Goal: Information Seeking & Learning: Find specific fact

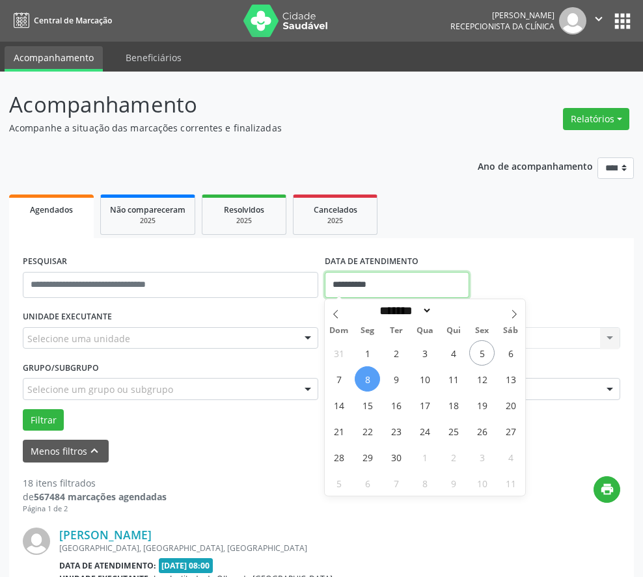
click at [349, 281] on input "**********" at bounding box center [397, 285] width 144 height 26
click at [370, 382] on span "8" at bounding box center [367, 378] width 25 height 25
type input "**********"
click at [360, 375] on span "8" at bounding box center [367, 378] width 25 height 25
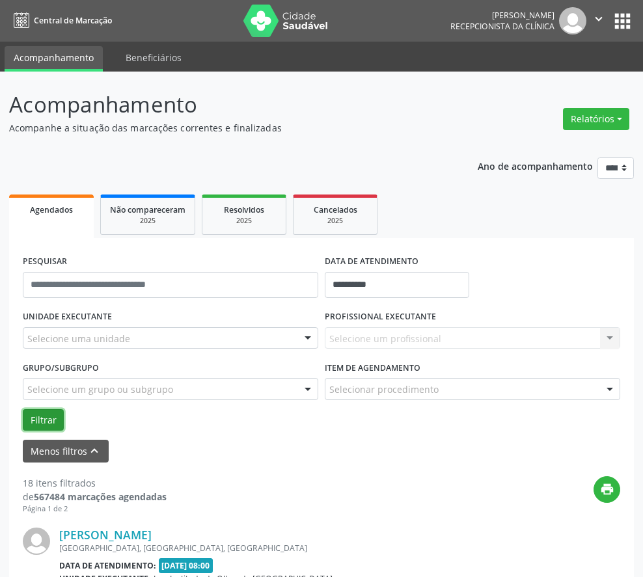
click at [33, 419] on button "Filtrar" at bounding box center [43, 420] width 41 height 22
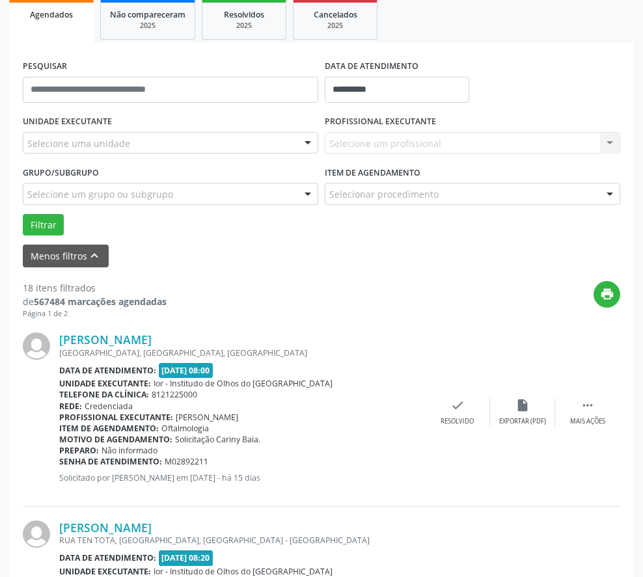
scroll to position [390, 0]
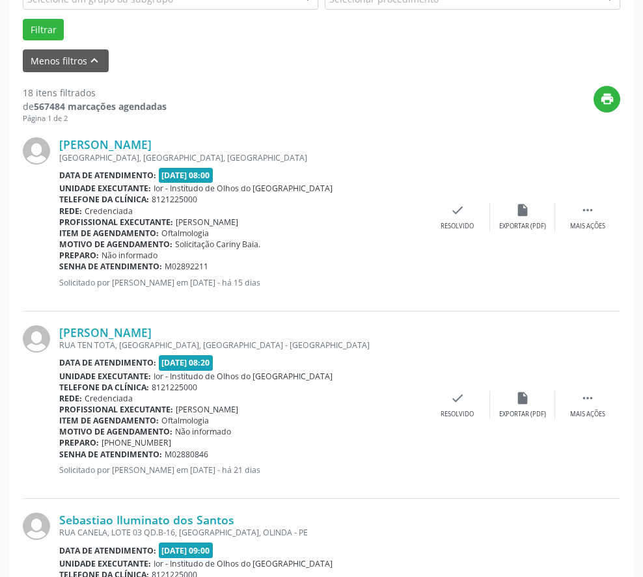
drag, startPoint x: 221, startPoint y: 149, endPoint x: 56, endPoint y: 143, distance: 165.3
click at [56, 143] on div "[PERSON_NAME] [GEOGRAPHIC_DATA], [GEOGRAPHIC_DATA], [GEOGRAPHIC_DATA] Data de a…" at bounding box center [321, 217] width 597 height 187
copy div "[PERSON_NAME]"
click at [264, 327] on div "[PERSON_NAME]" at bounding box center [242, 332] width 366 height 14
drag, startPoint x: 189, startPoint y: 332, endPoint x: 60, endPoint y: 328, distance: 128.9
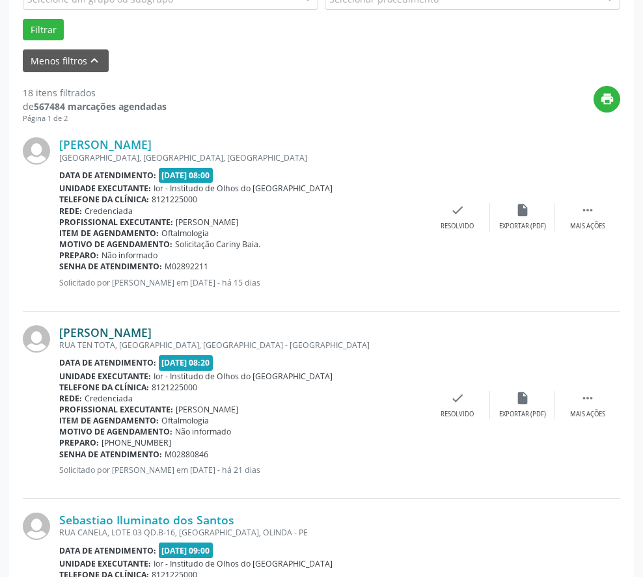
click at [60, 328] on div "[PERSON_NAME]" at bounding box center [242, 332] width 366 height 14
copy link "[PERSON_NAME]"
click at [304, 331] on div "[PERSON_NAME]" at bounding box center [242, 332] width 366 height 14
click at [81, 334] on link "[PERSON_NAME]" at bounding box center [105, 332] width 92 height 14
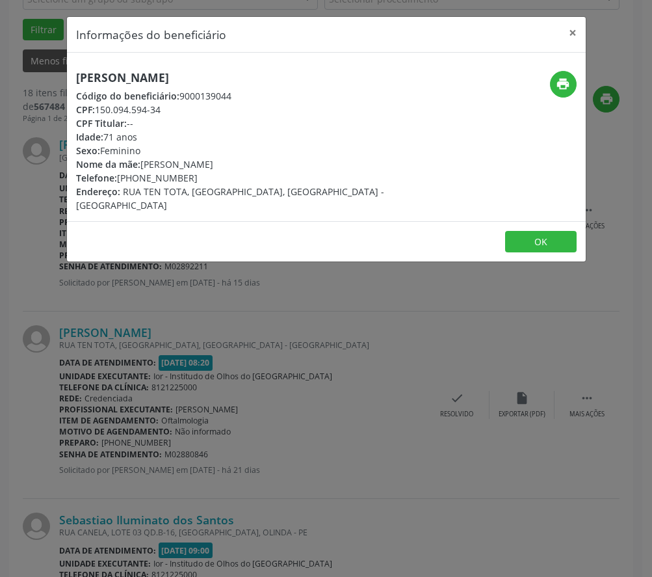
drag, startPoint x: 97, startPoint y: 113, endPoint x: 163, endPoint y: 109, distance: 65.8
click at [163, 109] on div "CPF: 150.094.594-34" at bounding box center [240, 110] width 328 height 14
copy div "150.094.594-34"
click at [559, 231] on button "OK" at bounding box center [541, 242] width 72 height 22
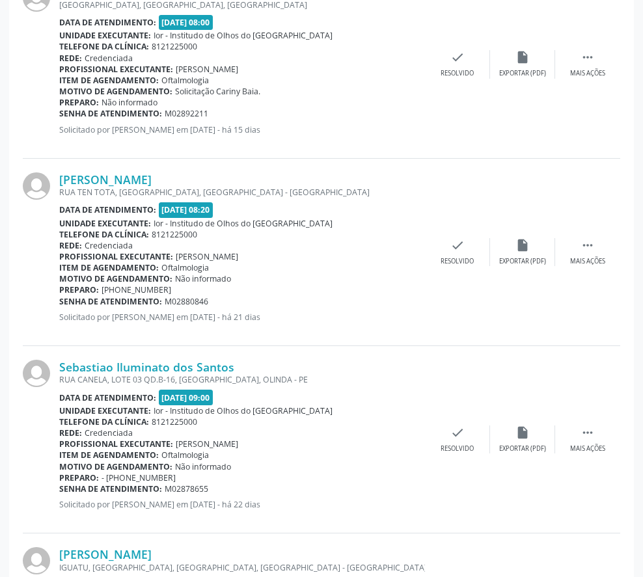
scroll to position [520, 0]
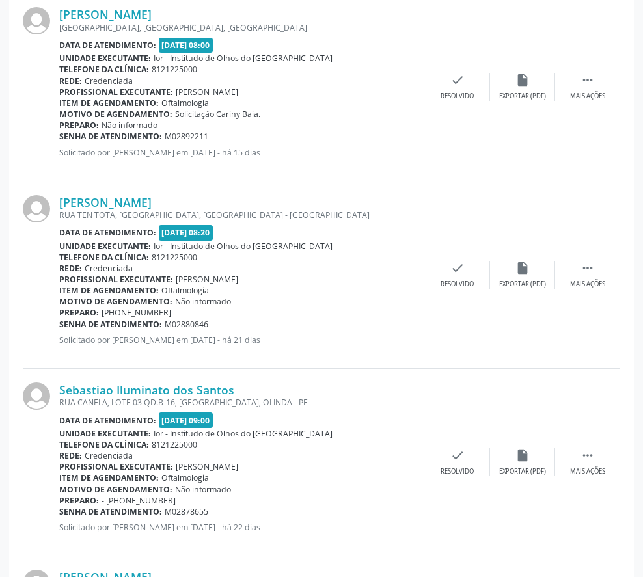
drag, startPoint x: 164, startPoint y: 325, endPoint x: 217, endPoint y: 317, distance: 53.3
click at [216, 319] on div "Senha de atendimento: M02880846" at bounding box center [242, 324] width 366 height 11
copy span "M02880846"
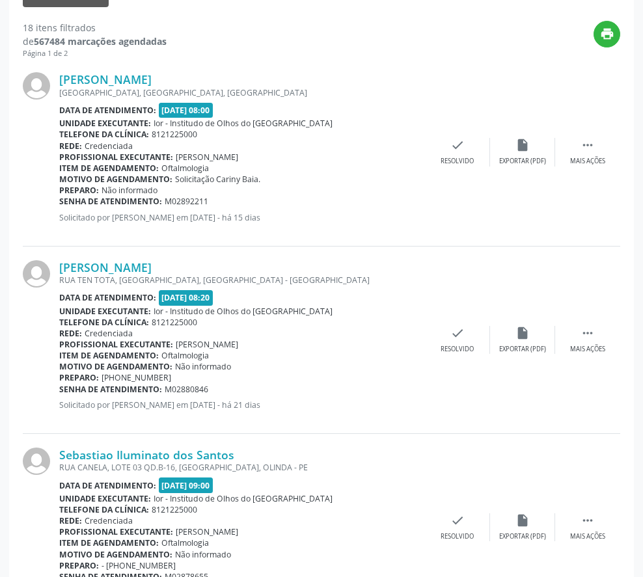
scroll to position [390, 0]
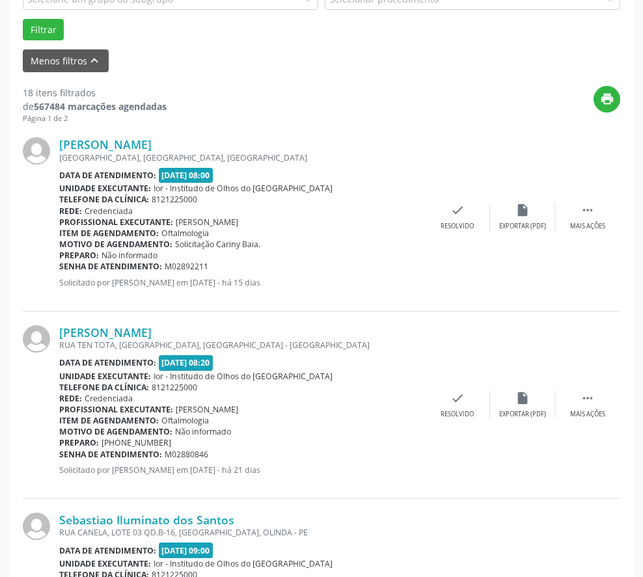
click at [307, 136] on div "[PERSON_NAME] [GEOGRAPHIC_DATA], [GEOGRAPHIC_DATA], [GEOGRAPHIC_DATA] Data de a…" at bounding box center [321, 217] width 597 height 187
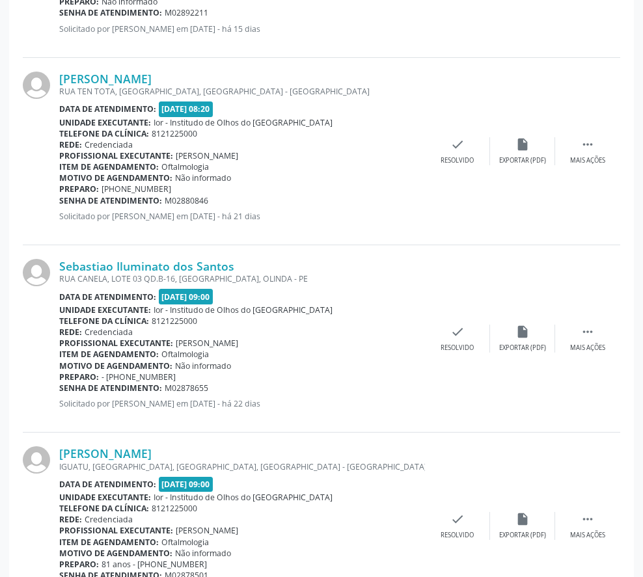
scroll to position [716, 0]
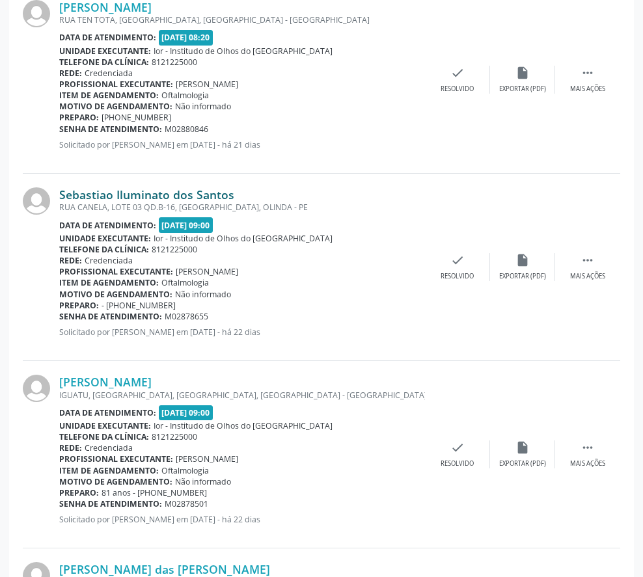
click at [164, 193] on link "Sebastiao Iluminato dos Santos" at bounding box center [146, 194] width 175 height 14
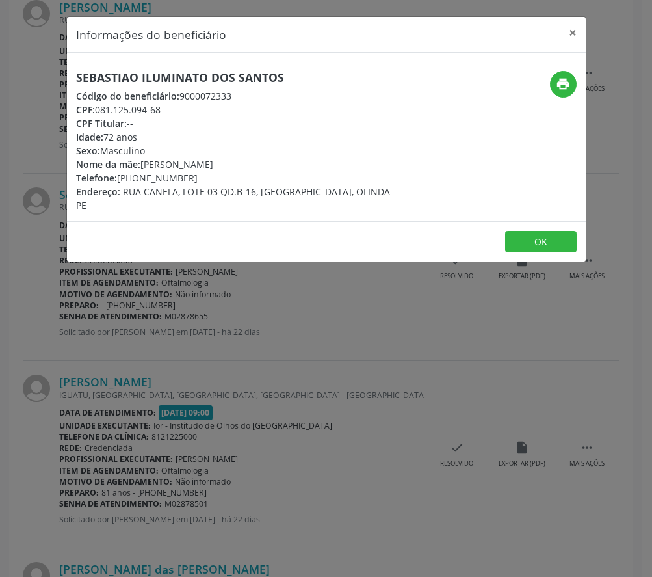
drag, startPoint x: 162, startPoint y: 109, endPoint x: 98, endPoint y: 113, distance: 63.8
click at [98, 113] on div "CPF: 081.125.094-68" at bounding box center [240, 110] width 328 height 14
copy div "081.125.094-68"
click at [521, 231] on button "OK" at bounding box center [541, 242] width 72 height 22
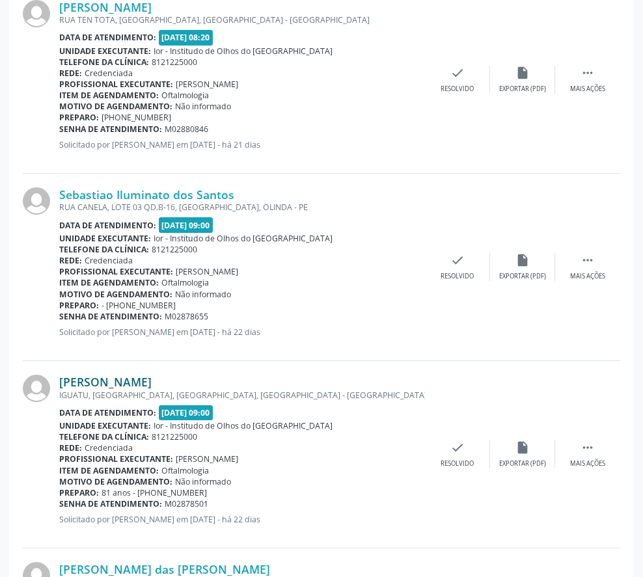
click at [109, 377] on link "[PERSON_NAME]" at bounding box center [105, 382] width 92 height 14
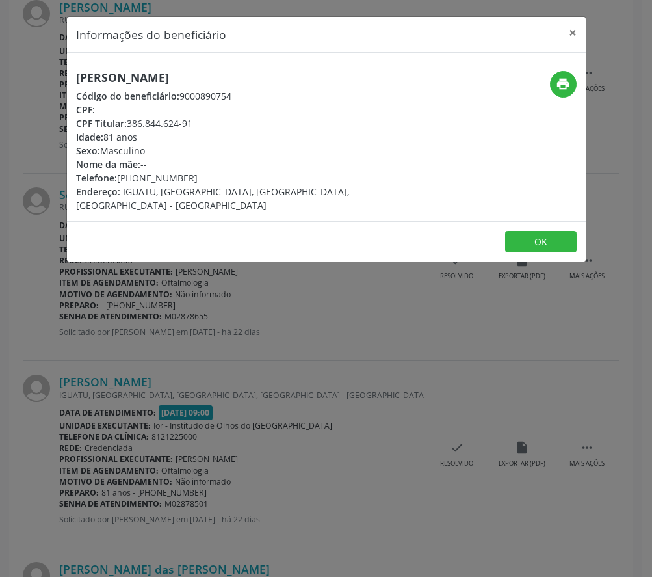
drag, startPoint x: 127, startPoint y: 122, endPoint x: 195, endPoint y: 126, distance: 67.7
click at [195, 126] on div "CPF Titular: 386.844.624-91" at bounding box center [240, 123] width 328 height 14
copy div "386.844.624-91"
drag, startPoint x: 75, startPoint y: 79, endPoint x: 207, endPoint y: 79, distance: 131.4
click at [207, 79] on h5 "[PERSON_NAME]" at bounding box center [240, 78] width 328 height 14
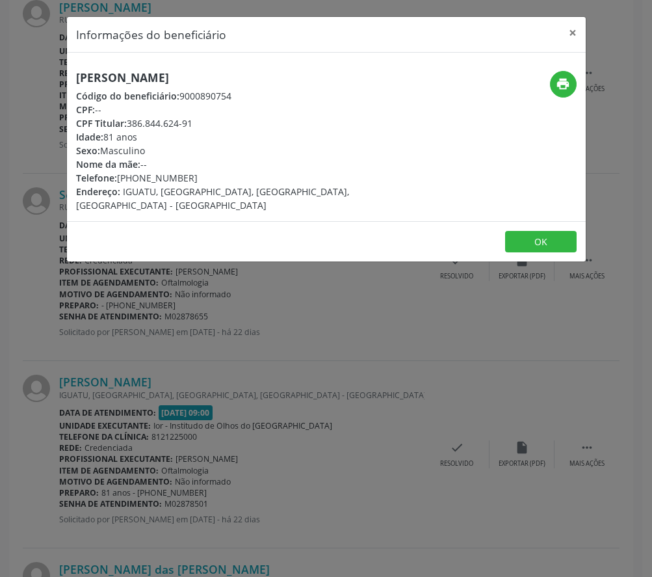
copy h5 "[PERSON_NAME]"
click at [531, 231] on button "OK" at bounding box center [541, 242] width 72 height 22
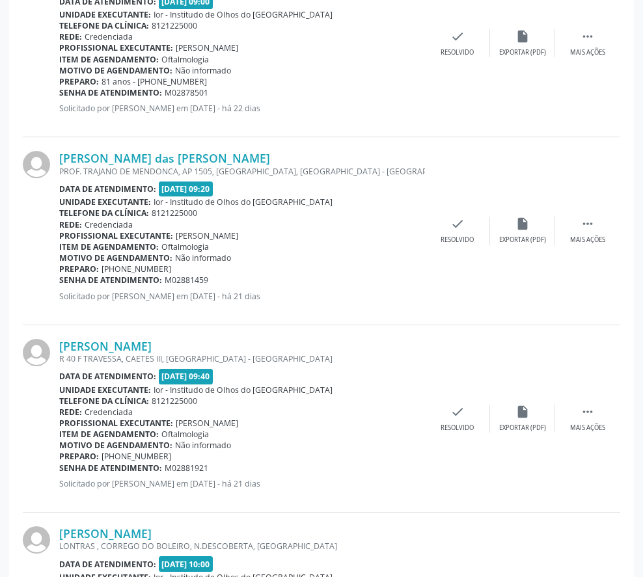
scroll to position [1151, 0]
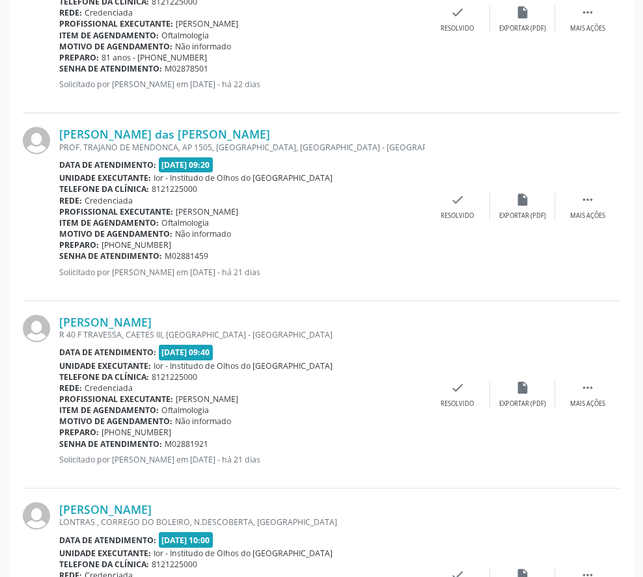
drag, startPoint x: 247, startPoint y: 136, endPoint x: 58, endPoint y: 131, distance: 188.7
click at [58, 132] on div "[PERSON_NAME] das [PERSON_NAME] PROF. TRAJANO DE MENDONCA, AP 1505, [GEOGRAPHIC…" at bounding box center [321, 206] width 597 height 187
copy div "[PERSON_NAME] das [PERSON_NAME]"
click at [107, 134] on link "[PERSON_NAME] das [PERSON_NAME]" at bounding box center [164, 134] width 211 height 14
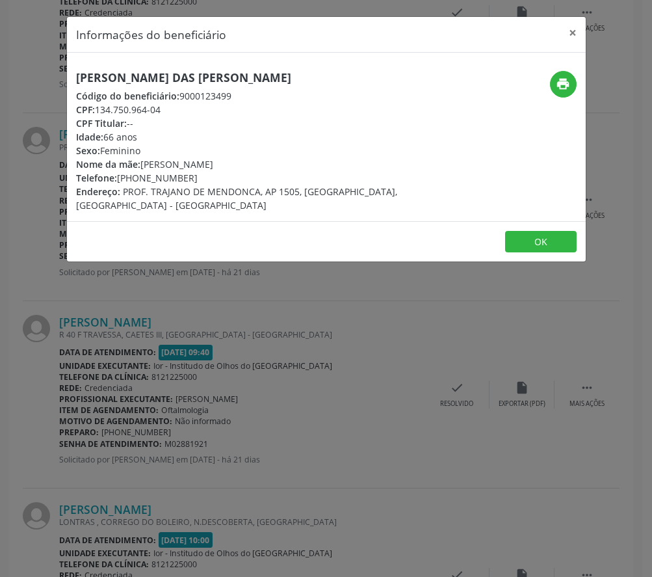
drag, startPoint x: 164, startPoint y: 111, endPoint x: 98, endPoint y: 111, distance: 65.7
click at [98, 111] on div "CPF: 134.750.964-04" at bounding box center [240, 110] width 328 height 14
copy div "134.750.964-04"
click at [554, 231] on button "OK" at bounding box center [541, 242] width 72 height 22
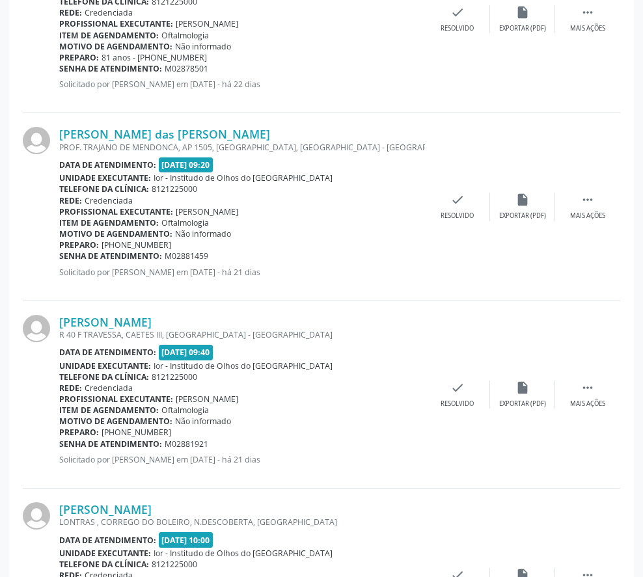
click at [327, 139] on div "[PERSON_NAME] das [PERSON_NAME]" at bounding box center [242, 134] width 366 height 14
drag, startPoint x: 254, startPoint y: 137, endPoint x: 52, endPoint y: 140, distance: 202.3
click at [52, 140] on div "[PERSON_NAME] das [PERSON_NAME] PROF. TRAJANO DE MENDONCA, AP 1505, [GEOGRAPHIC…" at bounding box center [321, 206] width 597 height 187
copy div "[PERSON_NAME] das [PERSON_NAME]"
click at [385, 241] on div "Preparo: [PHONE_NUMBER]" at bounding box center [242, 244] width 366 height 11
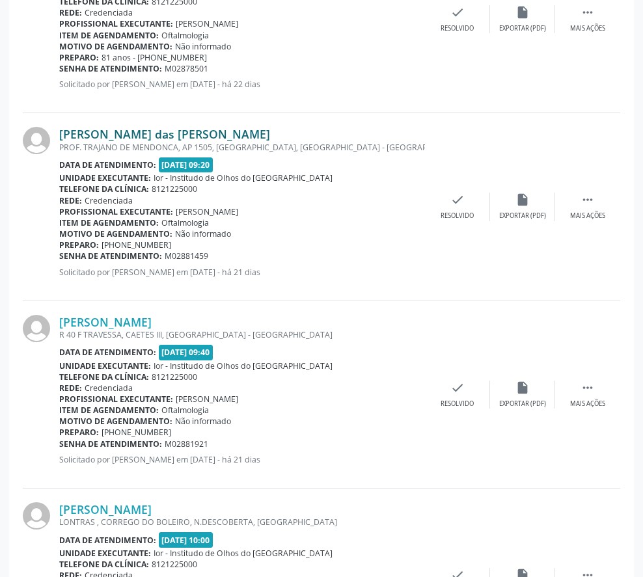
click at [93, 137] on link "[PERSON_NAME] das [PERSON_NAME]" at bounding box center [164, 134] width 211 height 14
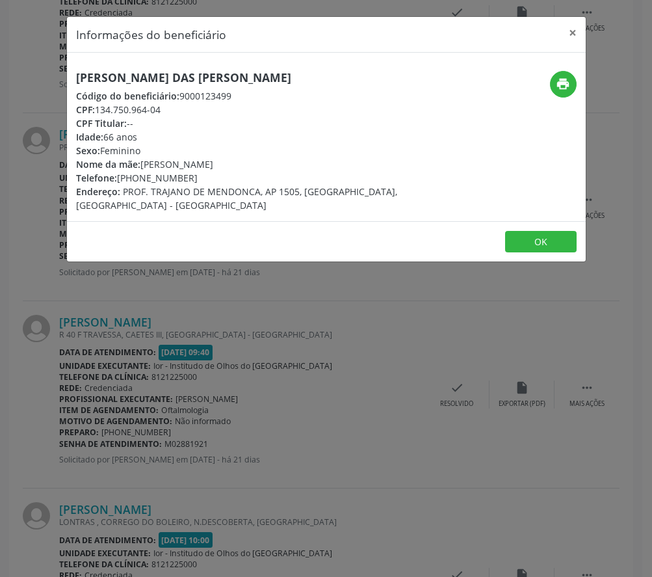
drag, startPoint x: 99, startPoint y: 108, endPoint x: 162, endPoint y: 109, distance: 63.1
click at [162, 109] on div "CPF: 134.750.964-04" at bounding box center [240, 110] width 328 height 14
click at [116, 181] on span "Telefone:" at bounding box center [96, 178] width 41 height 12
drag, startPoint x: 118, startPoint y: 181, endPoint x: 189, endPoint y: 181, distance: 70.9
click at [189, 181] on div "Telefone: [PHONE_NUMBER]" at bounding box center [240, 178] width 328 height 14
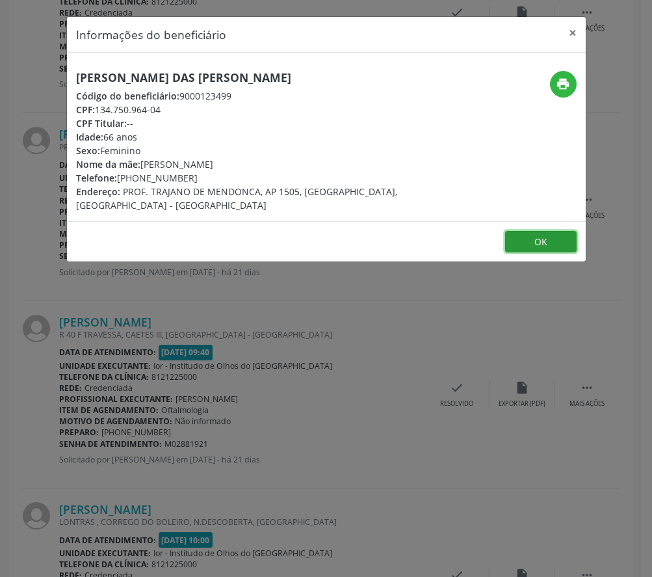
click at [543, 231] on button "OK" at bounding box center [541, 242] width 72 height 22
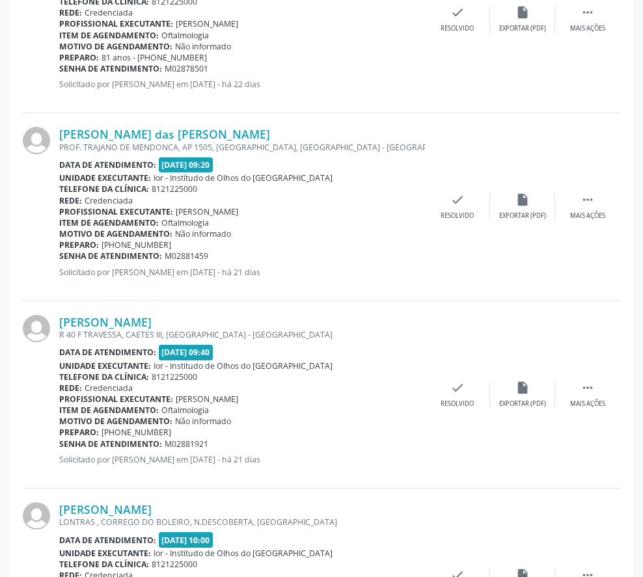
drag, startPoint x: 164, startPoint y: 259, endPoint x: 210, endPoint y: 256, distance: 46.3
click at [210, 256] on div "Senha de atendimento: M02881459" at bounding box center [242, 255] width 366 height 11
click at [298, 198] on div "Rede: Credenciada" at bounding box center [242, 200] width 366 height 11
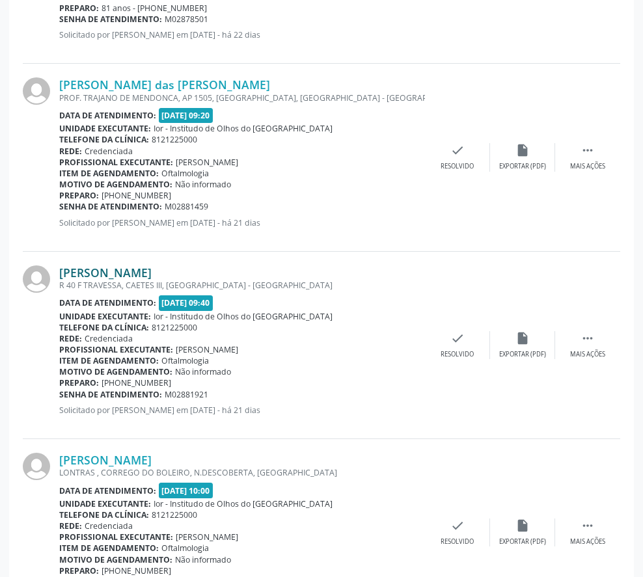
scroll to position [1281, 0]
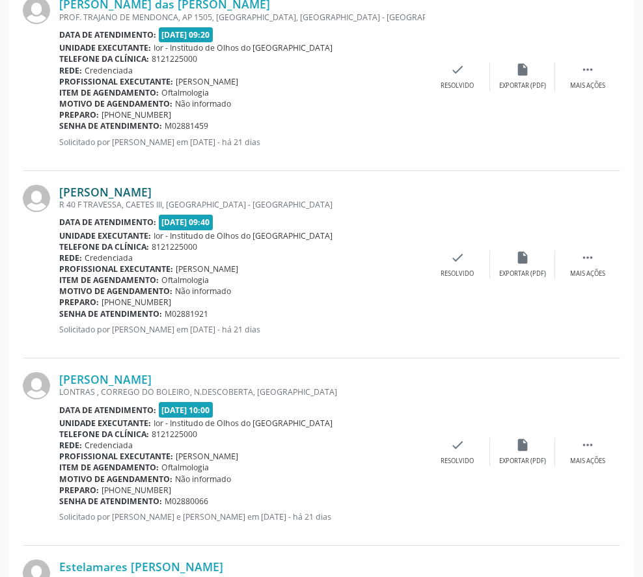
click at [152, 194] on link "[PERSON_NAME]" at bounding box center [105, 192] width 92 height 14
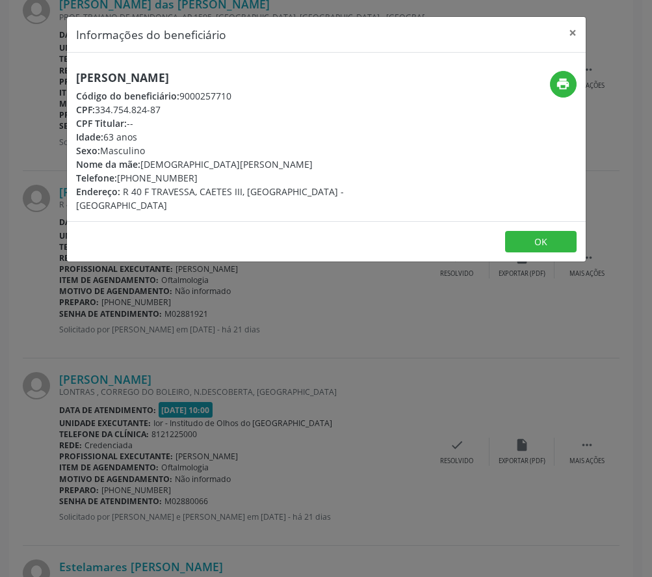
drag, startPoint x: 162, startPoint y: 111, endPoint x: 98, endPoint y: 114, distance: 64.4
click at [98, 114] on div "CPF: 334.754.824-87" at bounding box center [240, 110] width 328 height 14
click at [579, 37] on button "×" at bounding box center [573, 33] width 26 height 32
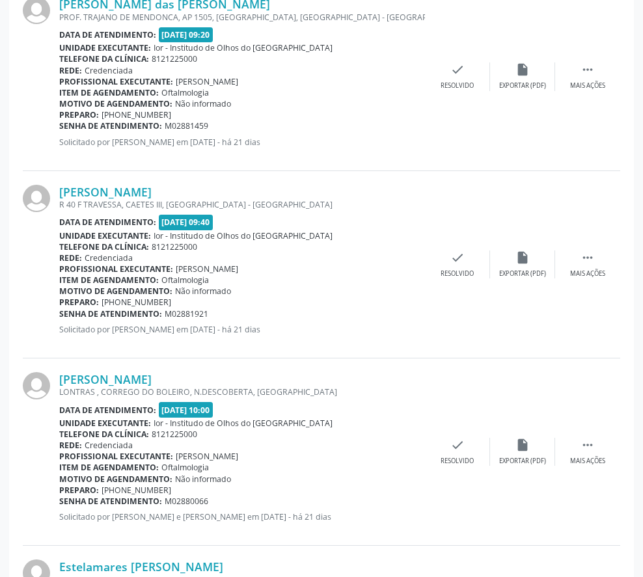
click at [318, 193] on div "[PERSON_NAME]" at bounding box center [242, 192] width 366 height 14
click at [117, 195] on link "[PERSON_NAME]" at bounding box center [105, 192] width 92 height 14
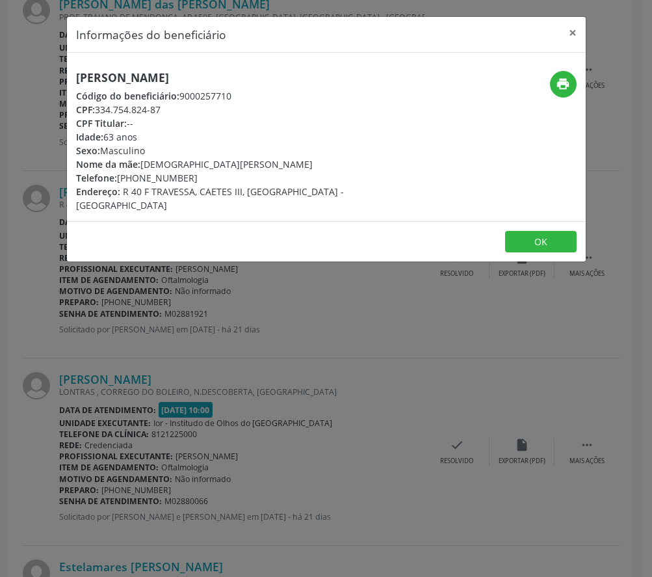
drag, startPoint x: 101, startPoint y: 111, endPoint x: 161, endPoint y: 109, distance: 59.9
click at [161, 109] on div "CPF: 334.754.824-87" at bounding box center [240, 110] width 328 height 14
click at [526, 231] on button "OK" at bounding box center [541, 242] width 72 height 22
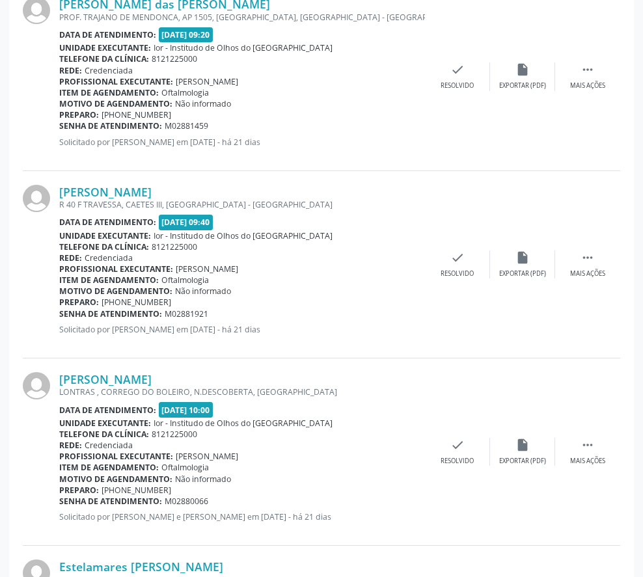
drag, startPoint x: 164, startPoint y: 314, endPoint x: 213, endPoint y: 311, distance: 49.5
click at [213, 311] on div "Senha de atendimento: M02881921" at bounding box center [242, 313] width 366 height 11
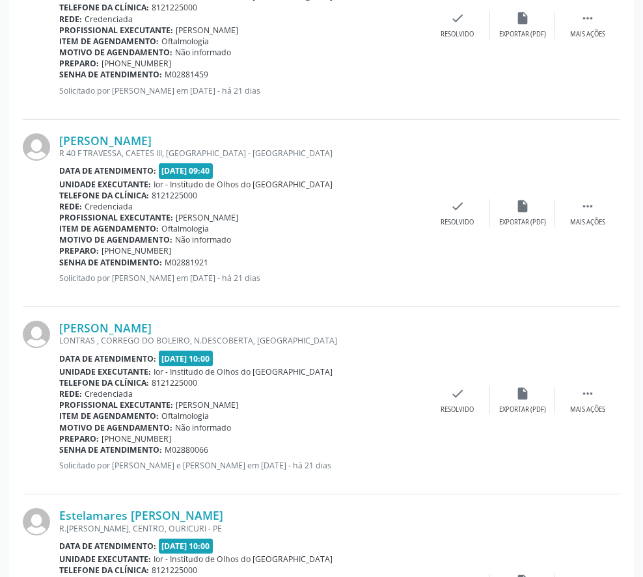
scroll to position [1476, 0]
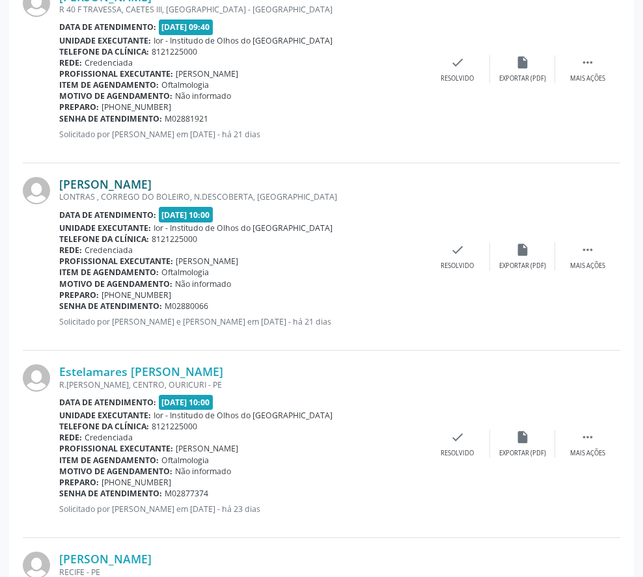
click at [114, 181] on link "[PERSON_NAME]" at bounding box center [105, 184] width 92 height 14
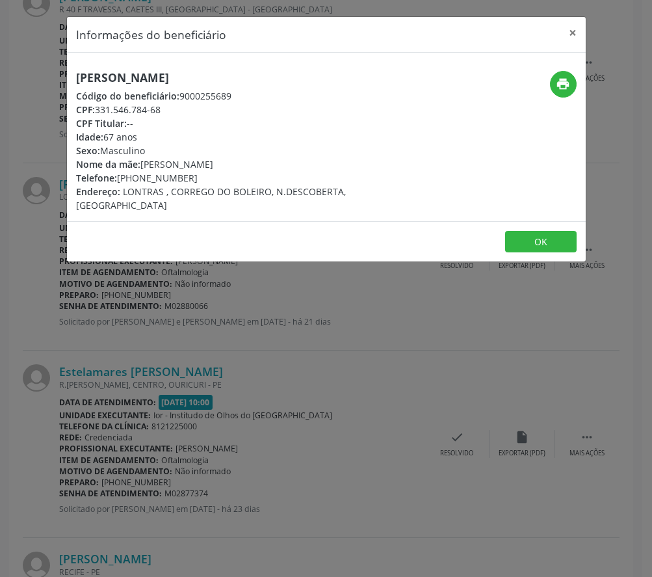
drag, startPoint x: 98, startPoint y: 110, endPoint x: 161, endPoint y: 109, distance: 63.7
click at [161, 109] on div "CPF: 331.546.784-68" at bounding box center [240, 110] width 328 height 14
click at [545, 232] on button "OK" at bounding box center [541, 242] width 72 height 22
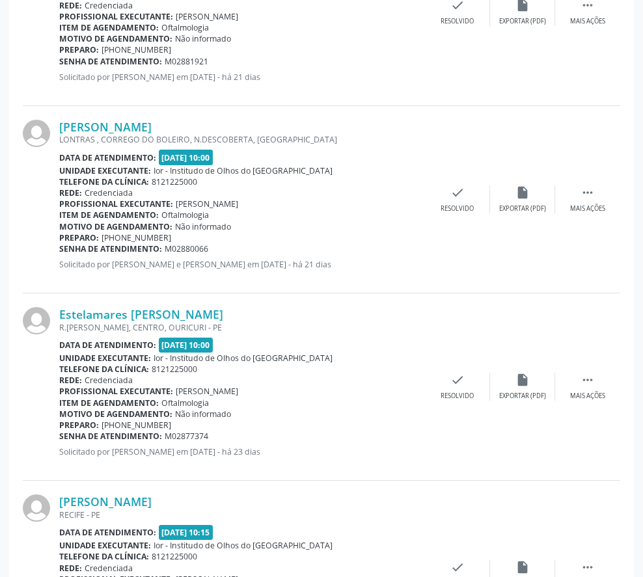
scroll to position [1541, 0]
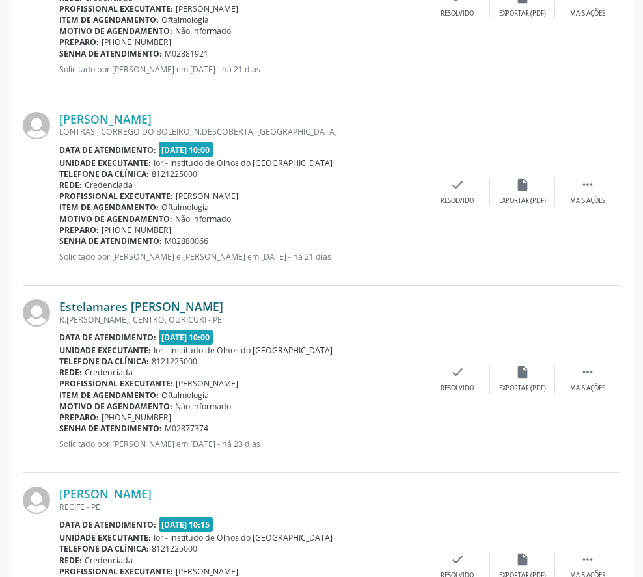
click at [124, 310] on link "Estelamares [PERSON_NAME]" at bounding box center [141, 306] width 164 height 14
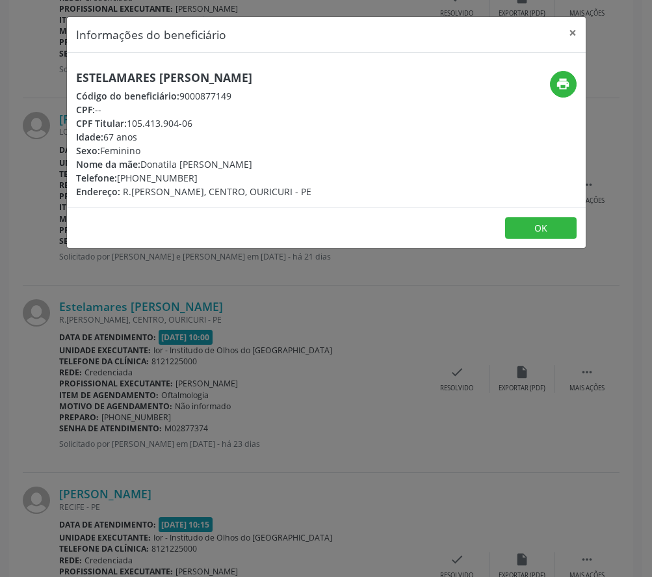
click at [135, 124] on div "CPF Titular: 105.413.904-06" at bounding box center [193, 123] width 235 height 14
drag, startPoint x: 128, startPoint y: 122, endPoint x: 194, endPoint y: 124, distance: 65.7
click at [194, 124] on div "CPF Titular: 105.413.904-06" at bounding box center [193, 123] width 235 height 14
drag, startPoint x: 77, startPoint y: 74, endPoint x: 316, endPoint y: 80, distance: 238.8
click at [316, 80] on div "Estelamares [PERSON_NAME] Código do beneficiário: 9000877149 CPF: -- CPF Titula…" at bounding box center [240, 134] width 346 height 127
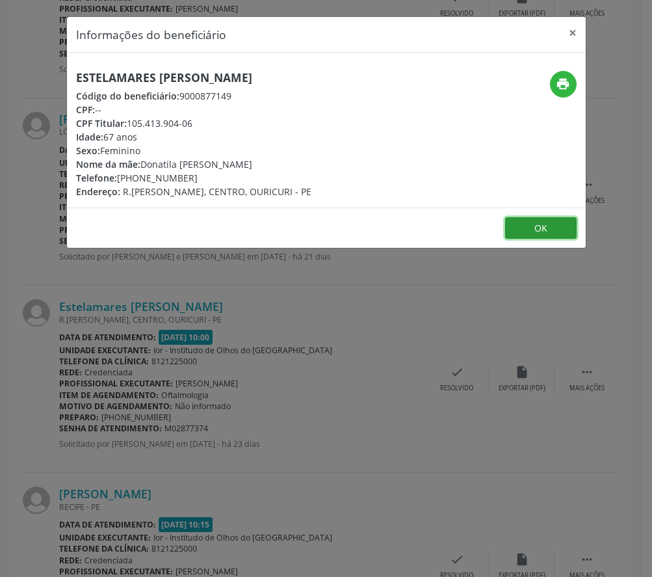
click at [523, 224] on button "OK" at bounding box center [541, 228] width 72 height 22
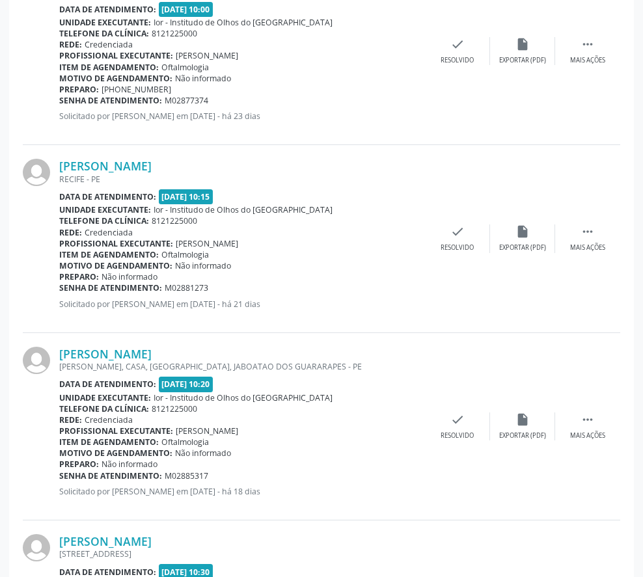
scroll to position [1866, 0]
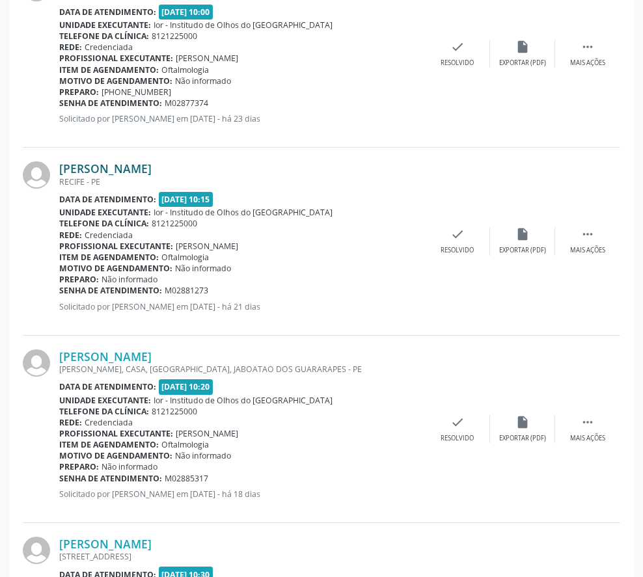
click at [100, 168] on link "[PERSON_NAME]" at bounding box center [105, 168] width 92 height 14
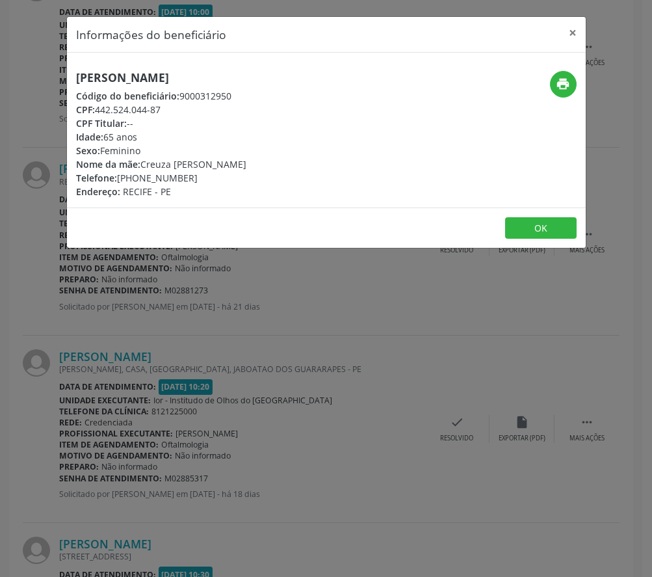
drag, startPoint x: 96, startPoint y: 111, endPoint x: 156, endPoint y: 107, distance: 60.6
click at [156, 107] on div "CPF: 442.524.044-87" at bounding box center [161, 110] width 170 height 14
click at [159, 117] on div "CPF Titular: --" at bounding box center [161, 123] width 170 height 14
drag, startPoint x: 96, startPoint y: 111, endPoint x: 161, endPoint y: 110, distance: 65.1
click at [161, 110] on div "CPF: 442.524.044-87" at bounding box center [161, 110] width 170 height 14
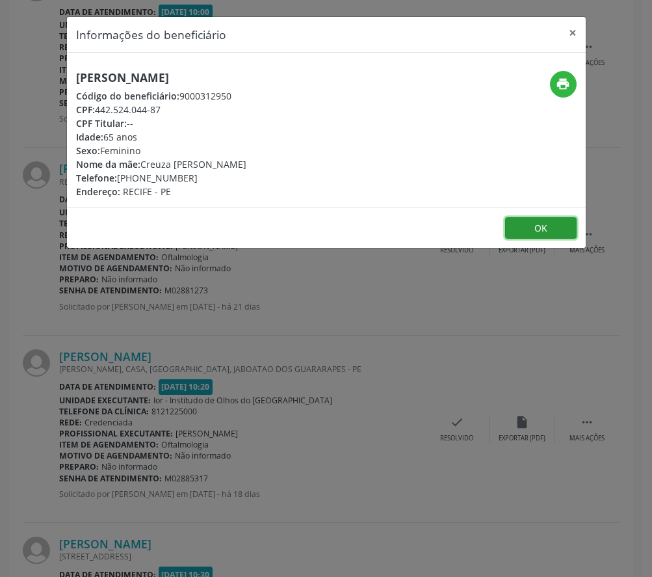
click at [550, 228] on button "OK" at bounding box center [541, 228] width 72 height 22
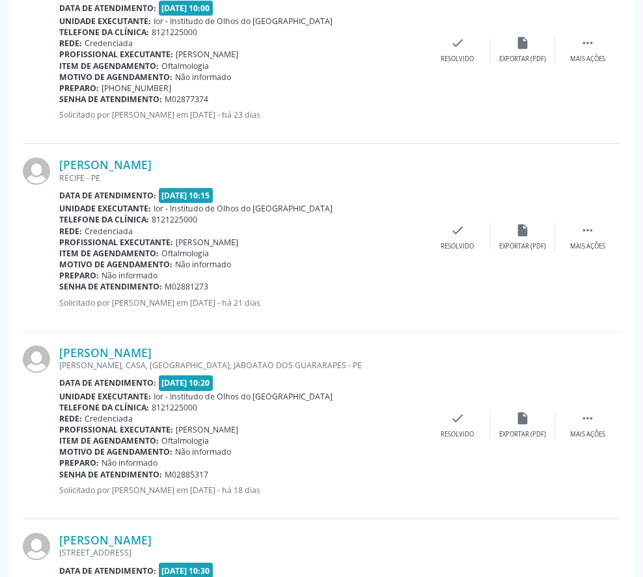
scroll to position [1951, 0]
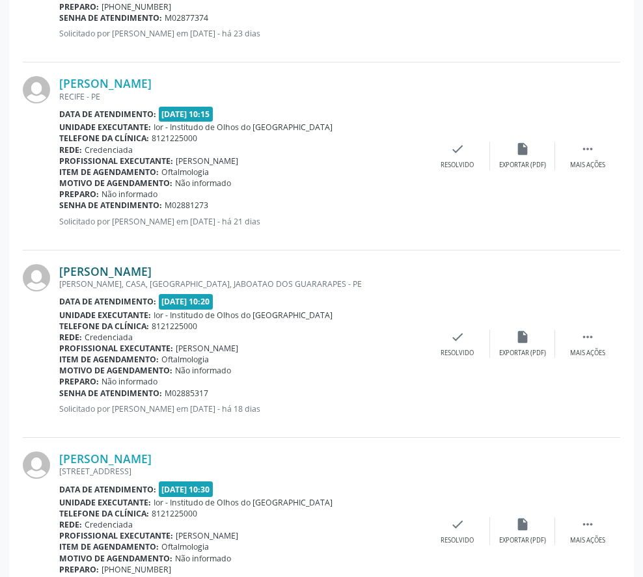
click at [114, 270] on link "[PERSON_NAME]" at bounding box center [105, 271] width 92 height 14
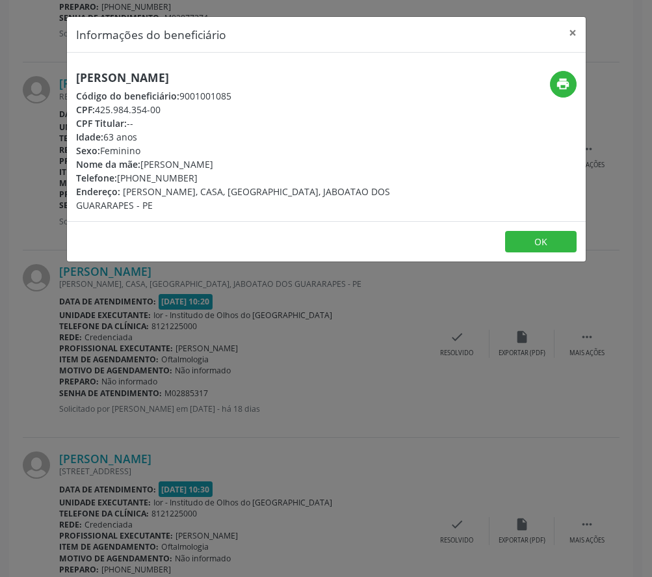
drag, startPoint x: 161, startPoint y: 113, endPoint x: 98, endPoint y: 111, distance: 62.5
click at [98, 111] on div "CPF: 425.984.354-00" at bounding box center [240, 110] width 328 height 14
click at [528, 240] on button "OK" at bounding box center [541, 242] width 72 height 22
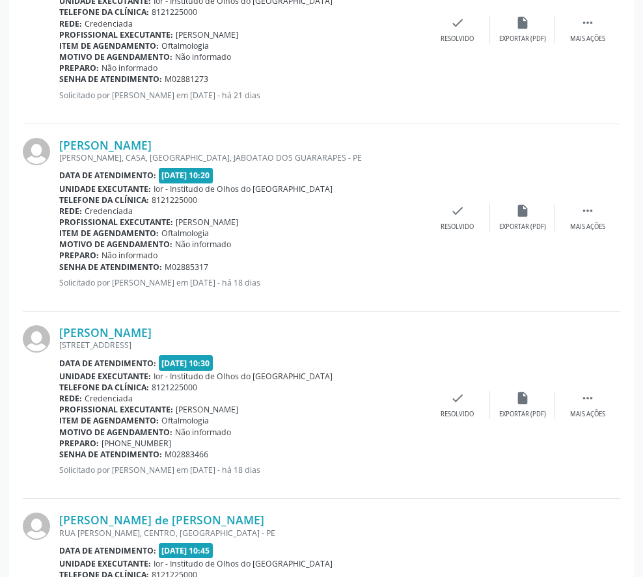
scroll to position [2277, 0]
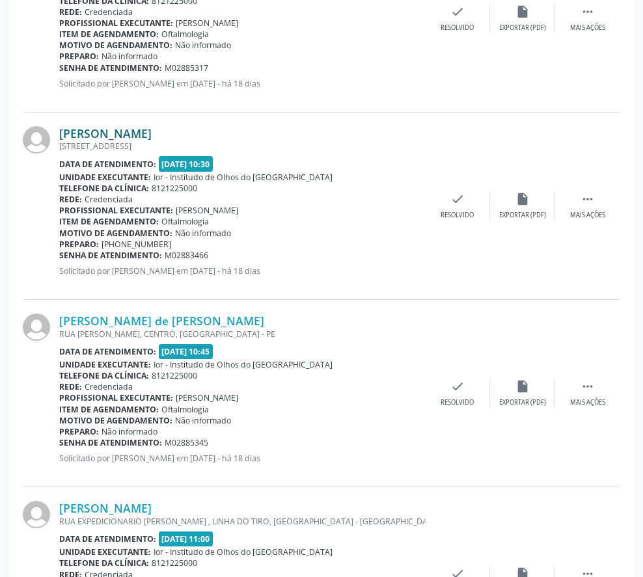
click at [116, 132] on link "[PERSON_NAME]" at bounding box center [105, 133] width 92 height 14
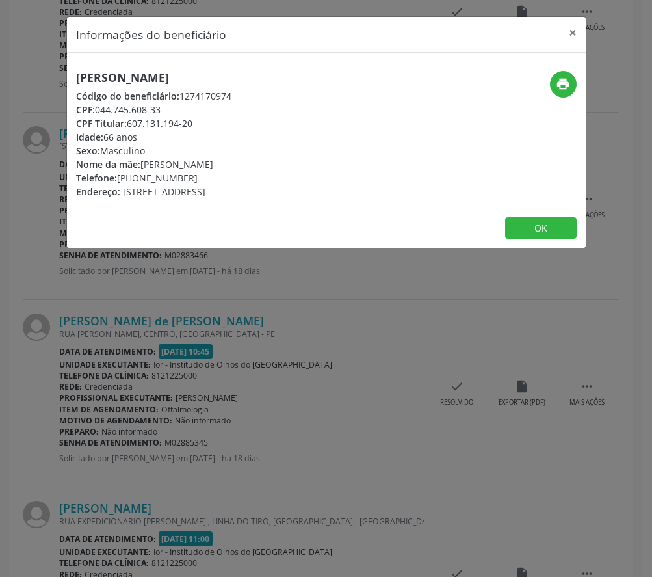
drag, startPoint x: 98, startPoint y: 110, endPoint x: 180, endPoint y: 113, distance: 82.0
click at [180, 113] on div "CPF: 044.745.608-33" at bounding box center [153, 110] width 155 height 14
click at [563, 235] on button "OK" at bounding box center [541, 228] width 72 height 22
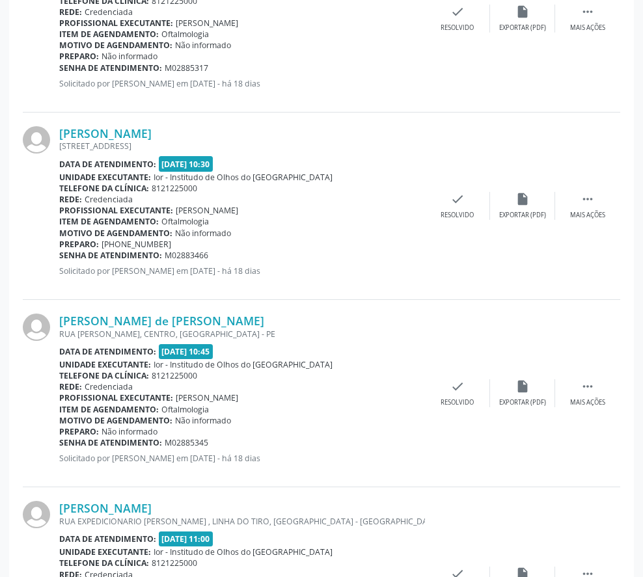
click at [112, 329] on div "RUA [PERSON_NAME], CENTRO, [GEOGRAPHIC_DATA] - PE" at bounding box center [242, 333] width 366 height 11
click at [118, 323] on link "[PERSON_NAME] de [PERSON_NAME]" at bounding box center [161, 321] width 205 height 14
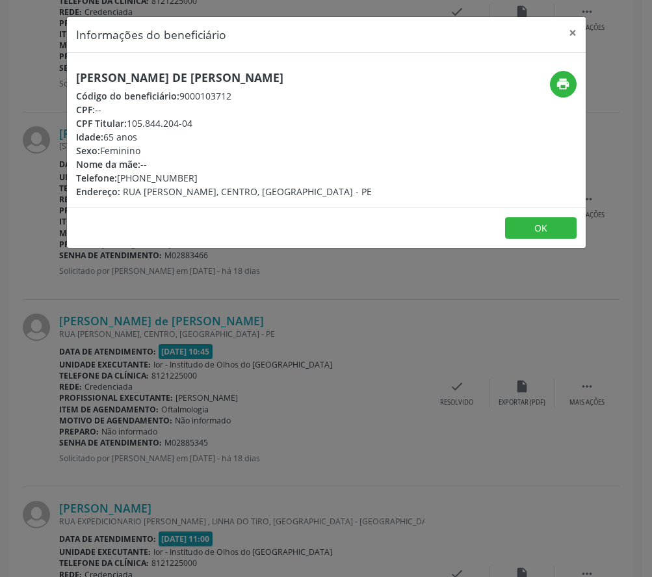
drag, startPoint x: 74, startPoint y: 78, endPoint x: 368, endPoint y: 77, distance: 293.4
click at [368, 77] on div "[PERSON_NAME] de [PERSON_NAME] Código do beneficiário: 9000103712 CPF: -- CPF T…" at bounding box center [240, 134] width 346 height 127
click at [528, 224] on button "OK" at bounding box center [541, 228] width 72 height 22
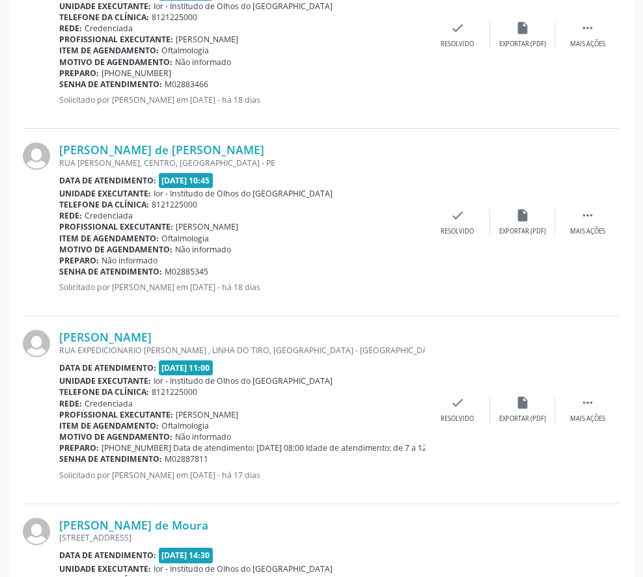
scroll to position [2472, 0]
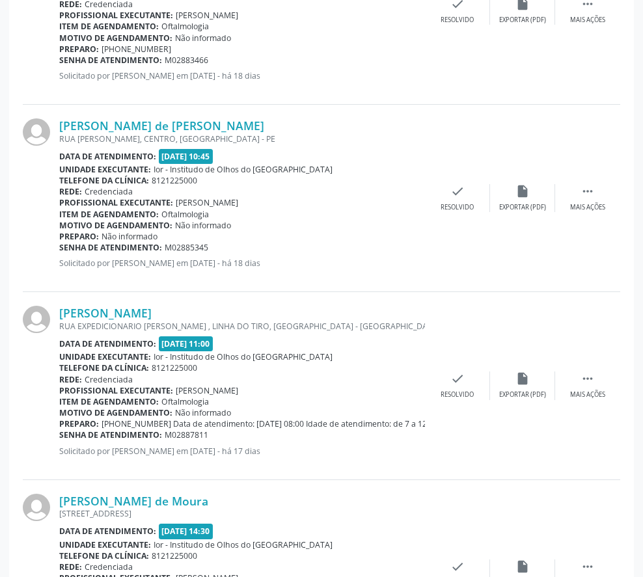
drag, startPoint x: 177, startPoint y: 248, endPoint x: 214, endPoint y: 244, distance: 37.4
click at [214, 244] on div "Senha de atendimento: M02885345" at bounding box center [242, 247] width 366 height 11
click at [90, 309] on link "[PERSON_NAME]" at bounding box center [105, 313] width 92 height 14
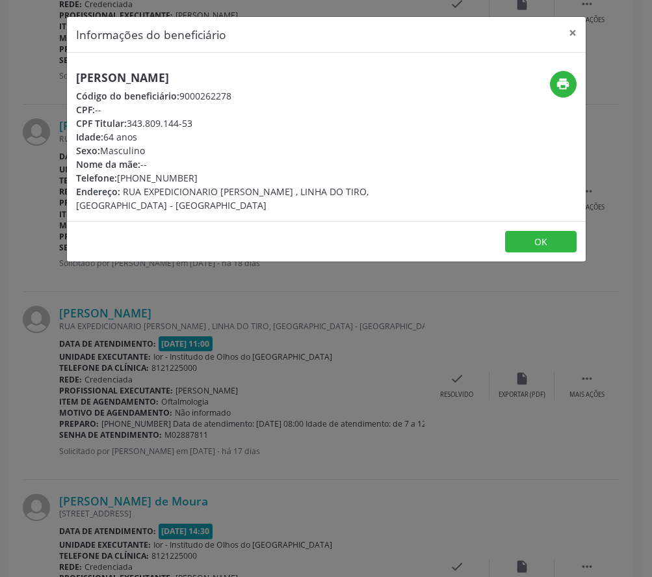
drag, startPoint x: 77, startPoint y: 81, endPoint x: 224, endPoint y: 81, distance: 147.0
click at [224, 81] on h5 "[PERSON_NAME]" at bounding box center [240, 78] width 328 height 14
click at [544, 248] on button "OK" at bounding box center [541, 242] width 72 height 22
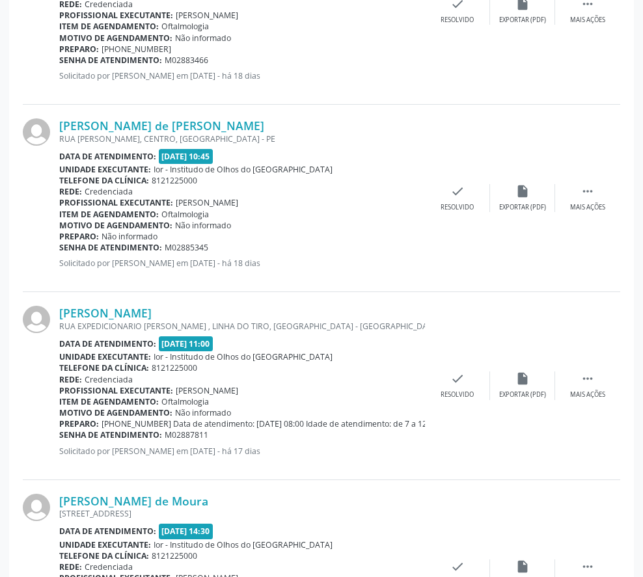
drag, startPoint x: 179, startPoint y: 436, endPoint x: 209, endPoint y: 436, distance: 30.6
click at [209, 436] on div "Senha de atendimento: M02887811" at bounding box center [242, 434] width 366 height 11
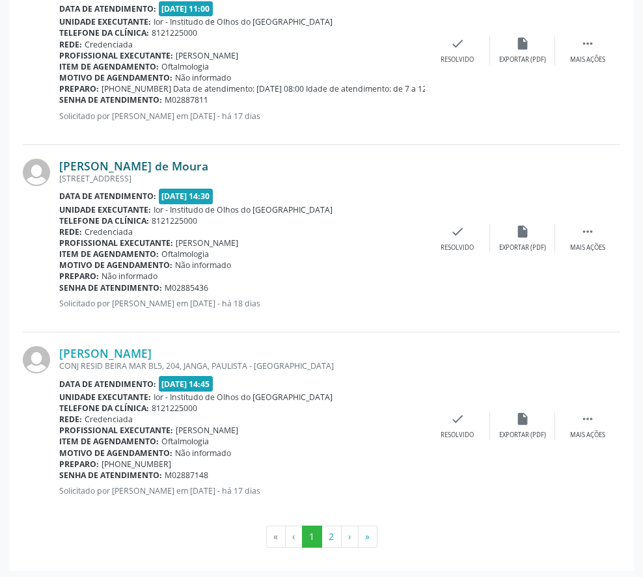
scroll to position [2809, 0]
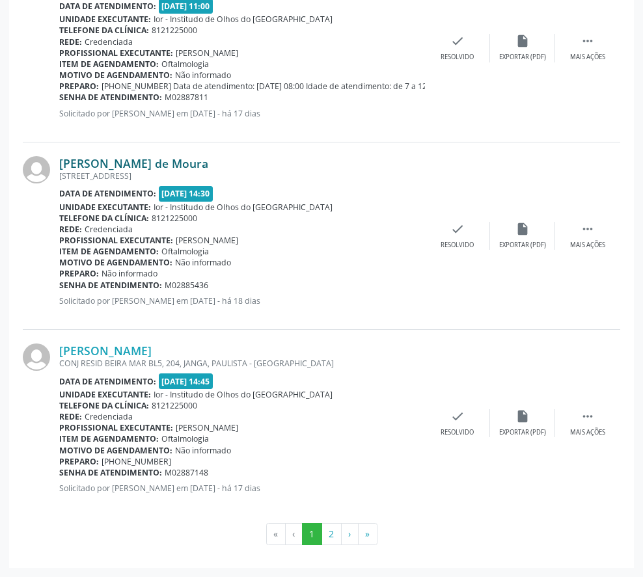
click at [105, 163] on link "[PERSON_NAME] de Moura" at bounding box center [133, 163] width 149 height 14
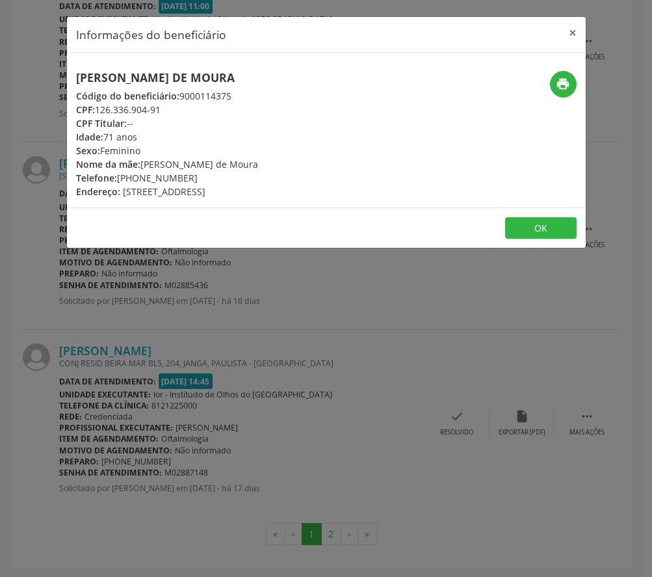
drag, startPoint x: 97, startPoint y: 111, endPoint x: 163, endPoint y: 111, distance: 66.4
click at [163, 111] on div "CPF: 126.336.904-91" at bounding box center [167, 110] width 182 height 14
drag, startPoint x: 557, startPoint y: 238, endPoint x: 546, endPoint y: 237, distance: 11.1
click at [555, 238] on button "OK" at bounding box center [541, 228] width 72 height 22
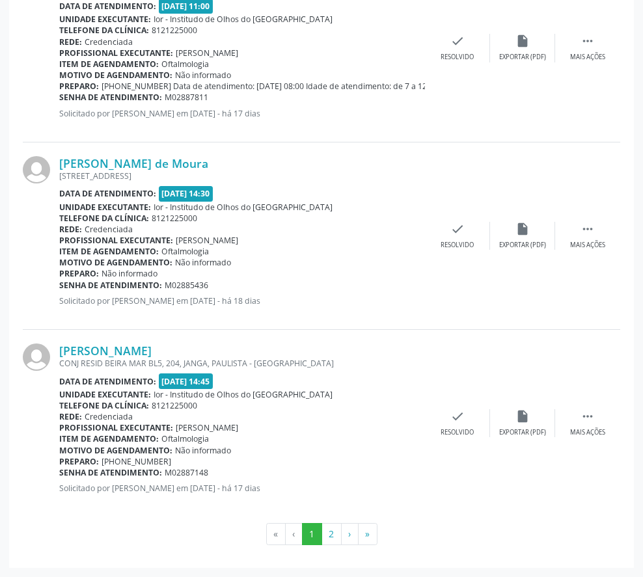
drag, startPoint x: 166, startPoint y: 286, endPoint x: 211, endPoint y: 287, distance: 45.5
click at [211, 287] on div "Senha de atendimento: M02885436" at bounding box center [242, 285] width 366 height 11
click at [143, 356] on link "[PERSON_NAME]" at bounding box center [105, 350] width 92 height 14
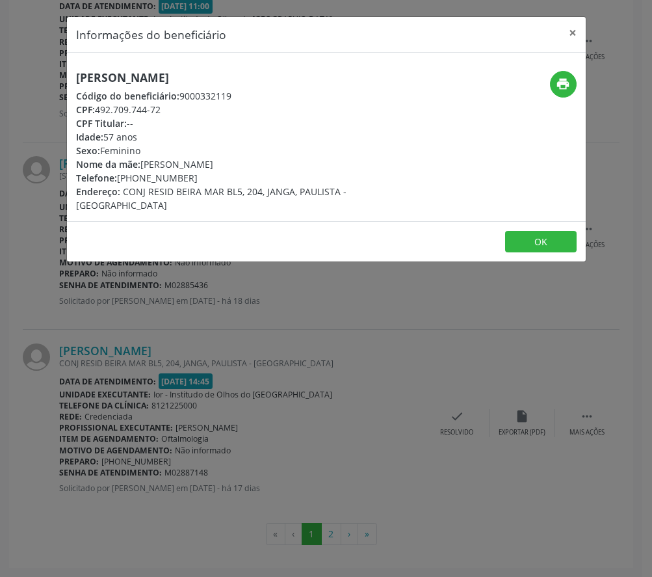
drag, startPoint x: 99, startPoint y: 109, endPoint x: 161, endPoint y: 115, distance: 62.1
click at [161, 115] on div "CPF: 492.709.744-72" at bounding box center [240, 110] width 328 height 14
click at [537, 231] on button "OK" at bounding box center [541, 242] width 72 height 22
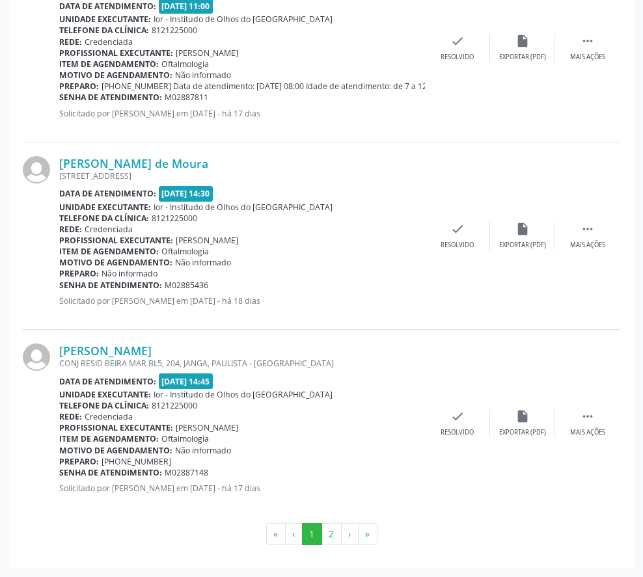
drag, startPoint x: 152, startPoint y: 408, endPoint x: 202, endPoint y: 409, distance: 50.1
click at [202, 409] on div "Telefone da clínica: 8121225000" at bounding box center [242, 405] width 366 height 11
click at [209, 440] on div "Item de agendamento: Oftalmologia" at bounding box center [242, 438] width 366 height 11
drag, startPoint x: 128, startPoint y: 462, endPoint x: 172, endPoint y: 456, distance: 44.0
click at [172, 456] on div "Preparo: [PHONE_NUMBER]" at bounding box center [242, 461] width 366 height 11
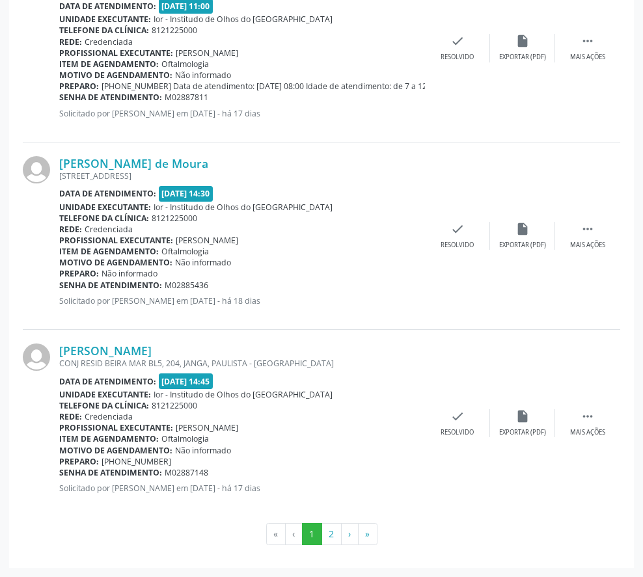
drag, startPoint x: 164, startPoint y: 474, endPoint x: 207, endPoint y: 477, distance: 43.8
click at [207, 477] on span "M02887148" at bounding box center [187, 472] width 44 height 11
click at [327, 535] on button "2" at bounding box center [331, 534] width 20 height 22
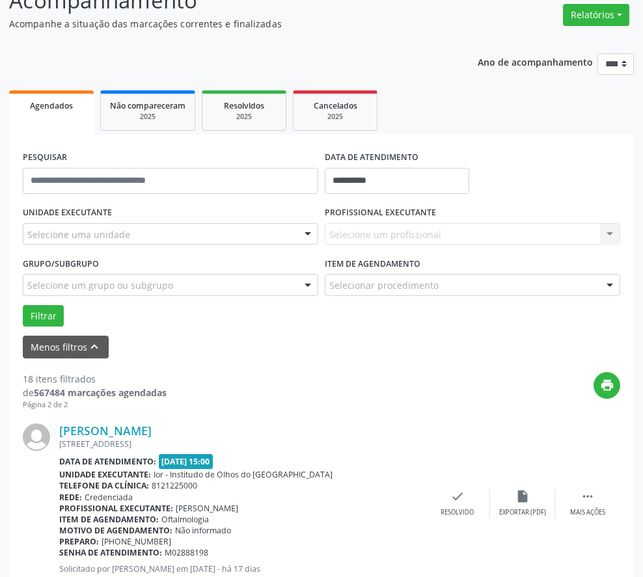
scroll to position [234, 0]
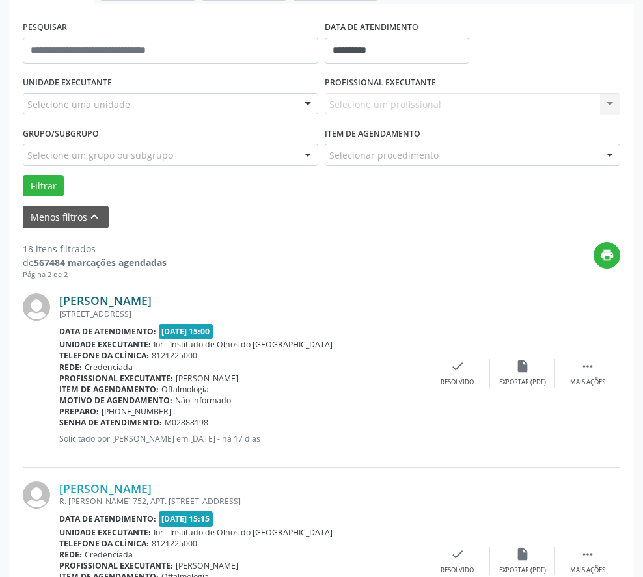
click at [90, 297] on link "[PERSON_NAME]" at bounding box center [105, 300] width 92 height 14
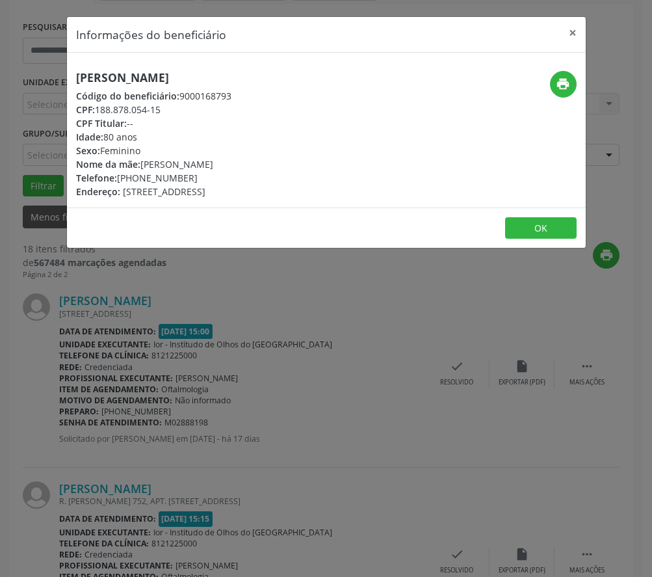
drag, startPoint x: 96, startPoint y: 113, endPoint x: 163, endPoint y: 114, distance: 67.0
click at [163, 114] on div "CPF: 188.878.054-15" at bounding box center [153, 110] width 155 height 14
click at [565, 33] on button "×" at bounding box center [573, 33] width 26 height 32
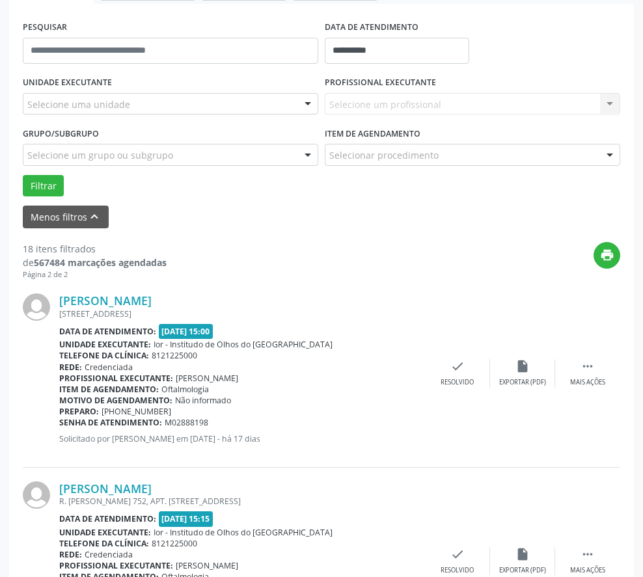
drag, startPoint x: 164, startPoint y: 425, endPoint x: 209, endPoint y: 426, distance: 45.6
click at [209, 426] on div "Senha de atendimento: M02888198" at bounding box center [242, 422] width 366 height 11
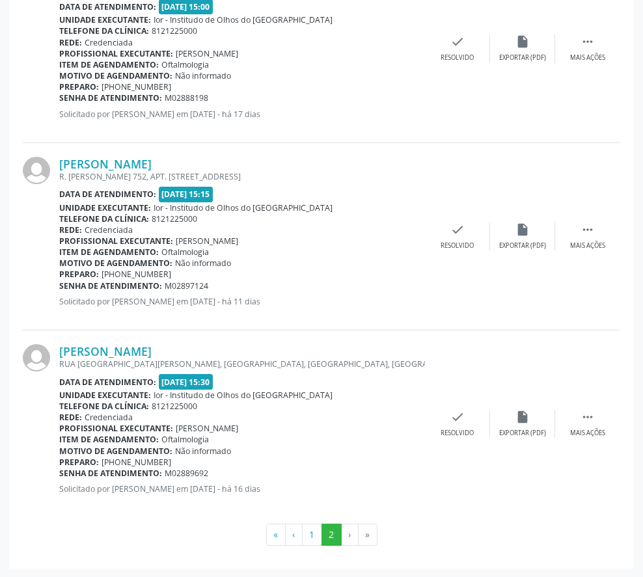
scroll to position [559, 0]
click at [88, 166] on link "[PERSON_NAME]" at bounding box center [105, 163] width 92 height 14
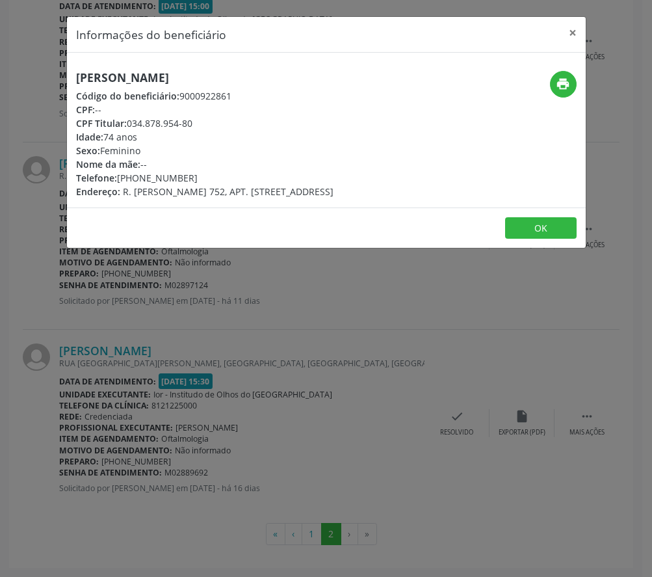
drag, startPoint x: 77, startPoint y: 80, endPoint x: 256, endPoint y: 83, distance: 178.9
click at [256, 83] on h5 "[PERSON_NAME]" at bounding box center [205, 78] width 258 height 14
click at [578, 39] on button "×" at bounding box center [573, 33] width 26 height 32
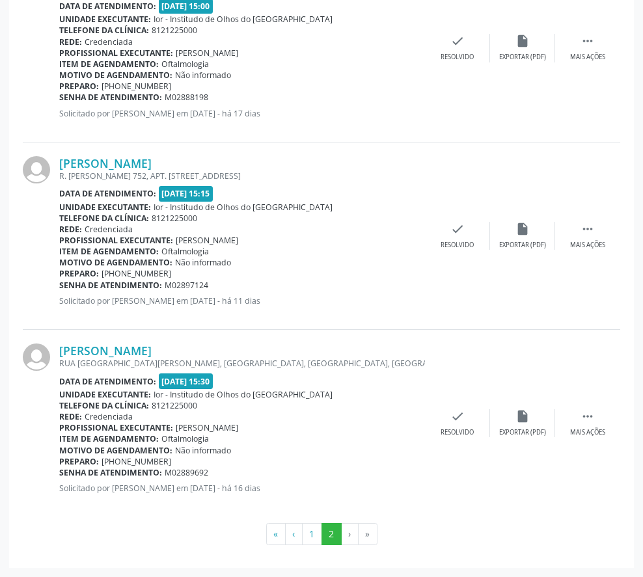
drag, startPoint x: 164, startPoint y: 477, endPoint x: 221, endPoint y: 477, distance: 56.6
click at [221, 477] on div "Senha de atendimento: M02889692" at bounding box center [242, 472] width 366 height 11
click at [127, 350] on link "[PERSON_NAME]" at bounding box center [105, 350] width 92 height 14
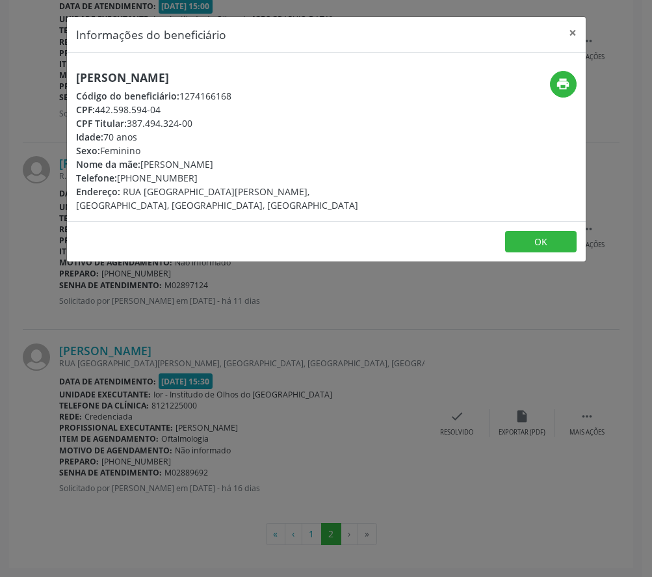
drag, startPoint x: 109, startPoint y: 110, endPoint x: 162, endPoint y: 107, distance: 52.8
click at [162, 107] on div "CPF: 442.598.594-04" at bounding box center [240, 110] width 328 height 14
click at [547, 247] on button "OK" at bounding box center [541, 242] width 72 height 22
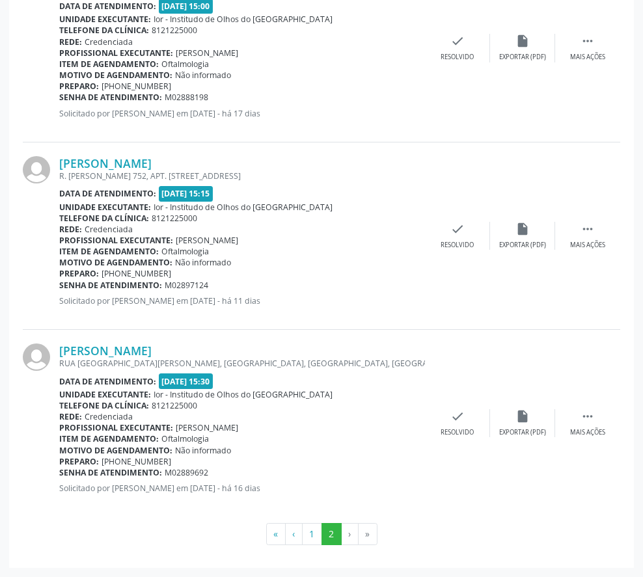
drag, startPoint x: 163, startPoint y: 474, endPoint x: 219, endPoint y: 477, distance: 56.0
click at [219, 477] on div "Senha de atendimento: M02889692" at bounding box center [242, 472] width 366 height 11
click at [308, 540] on button "1" at bounding box center [312, 534] width 20 height 22
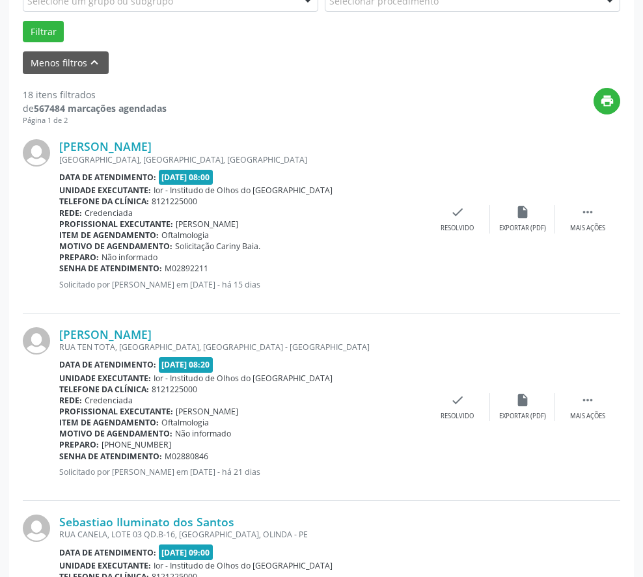
scroll to position [390, 0]
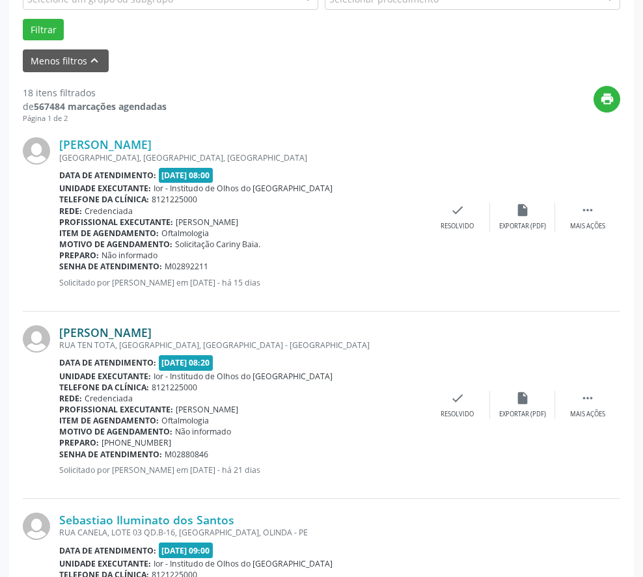
click at [94, 329] on link "[PERSON_NAME]" at bounding box center [105, 332] width 92 height 14
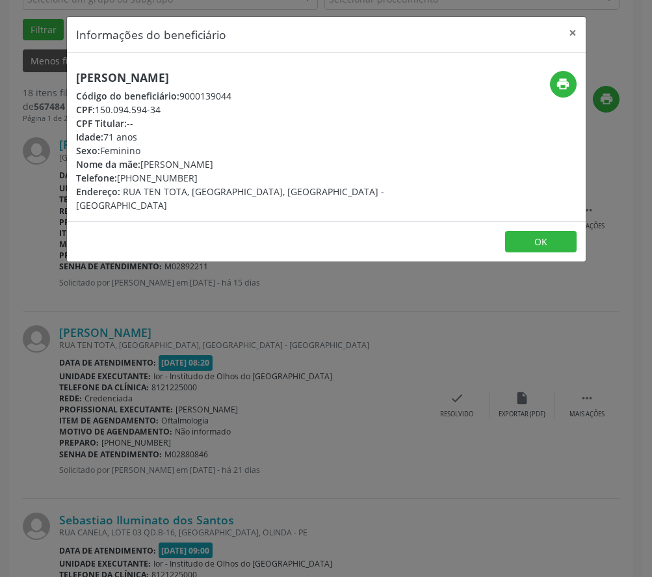
drag, startPoint x: 99, startPoint y: 112, endPoint x: 162, endPoint y: 112, distance: 63.1
click at [162, 112] on div "CPF: 150.094.594-34" at bounding box center [240, 110] width 328 height 14
click at [528, 231] on button "OK" at bounding box center [541, 242] width 72 height 22
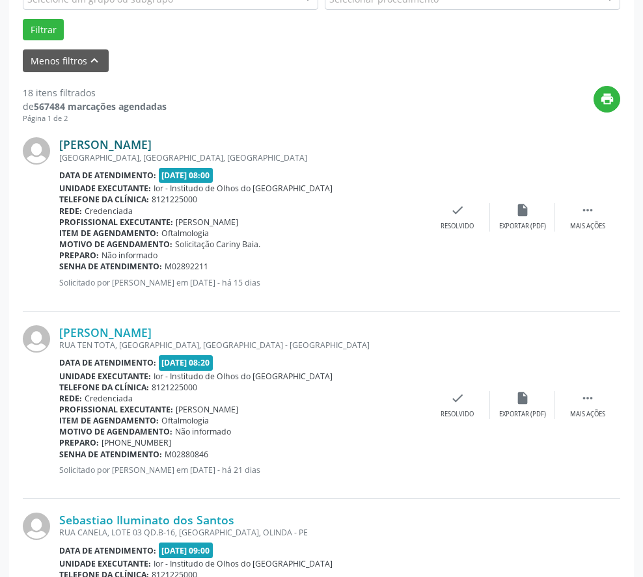
click at [111, 145] on link "[PERSON_NAME]" at bounding box center [105, 144] width 92 height 14
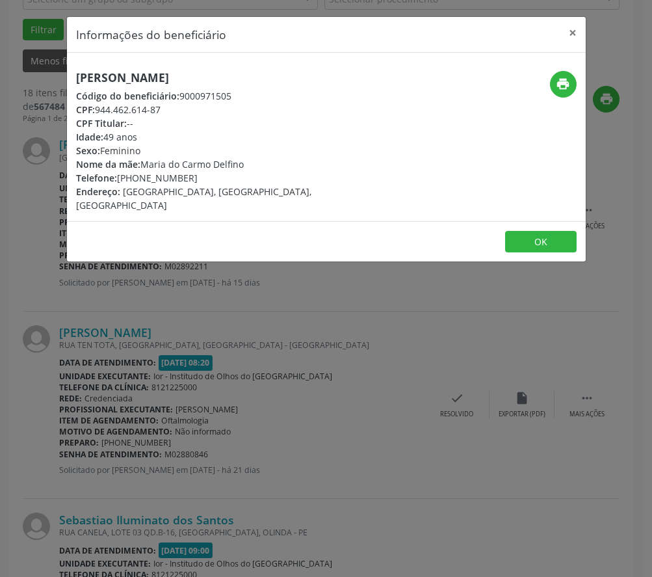
drag, startPoint x: 98, startPoint y: 108, endPoint x: 161, endPoint y: 114, distance: 63.4
click at [161, 114] on div "CPF: 944.462.614-87" at bounding box center [240, 110] width 328 height 14
click at [537, 231] on button "OK" at bounding box center [541, 242] width 72 height 22
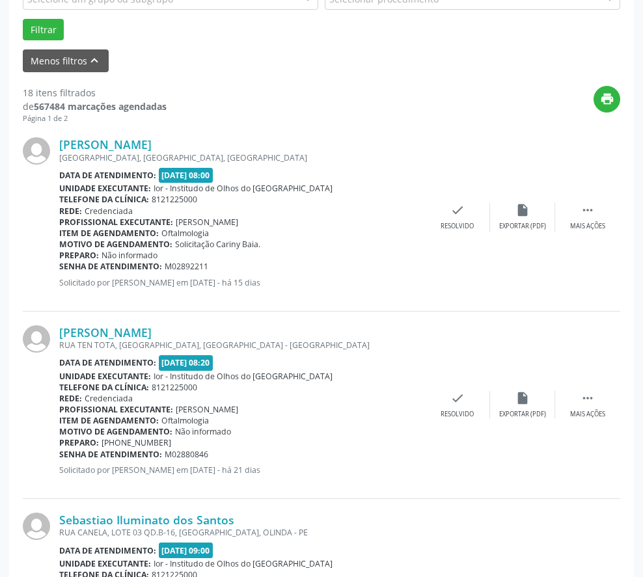
drag, startPoint x: 165, startPoint y: 459, endPoint x: 219, endPoint y: 453, distance: 53.7
click at [219, 453] on div "Senha de atendimento: M02880846" at bounding box center [242, 454] width 366 height 11
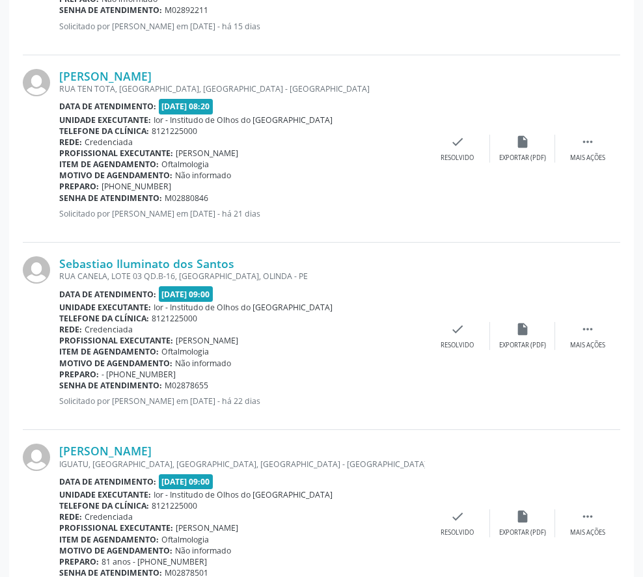
scroll to position [650, 0]
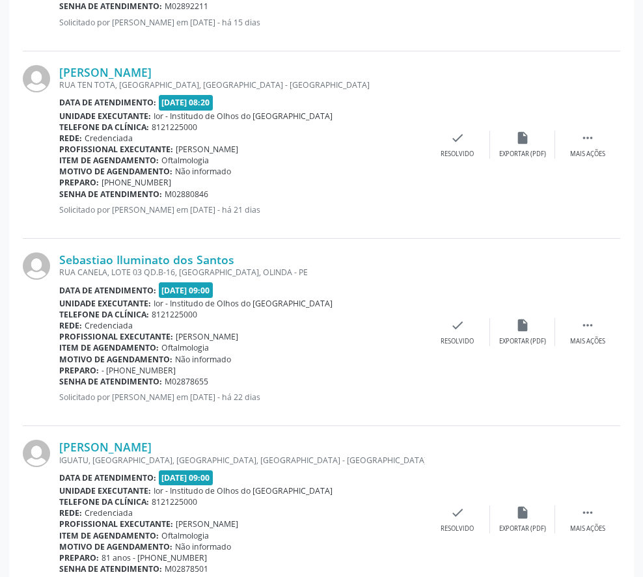
click at [312, 235] on div "[PERSON_NAME] [GEOGRAPHIC_DATA], [GEOGRAPHIC_DATA], [GEOGRAPHIC_DATA] - [GEOGRA…" at bounding box center [321, 144] width 597 height 187
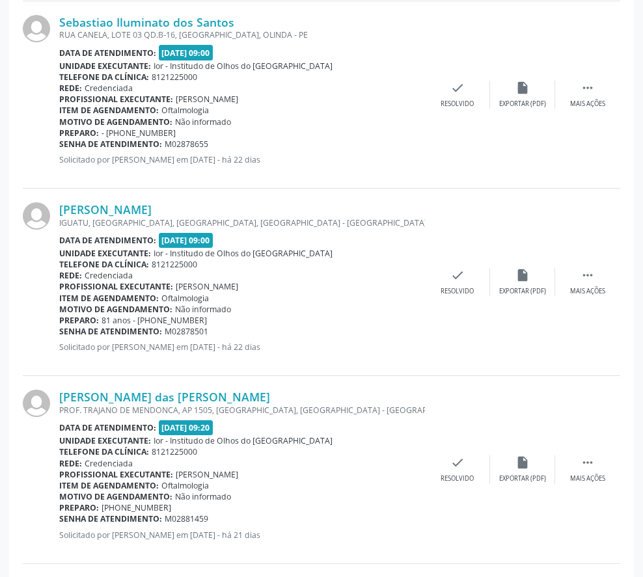
scroll to position [911, 0]
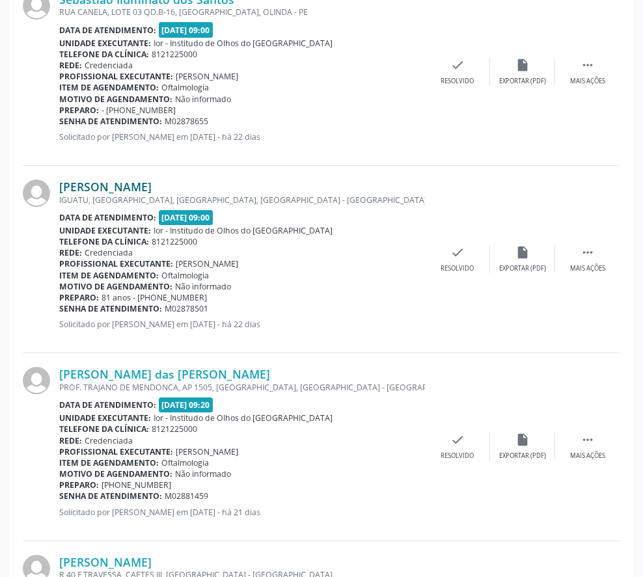
click at [138, 192] on link "[PERSON_NAME]" at bounding box center [105, 187] width 92 height 14
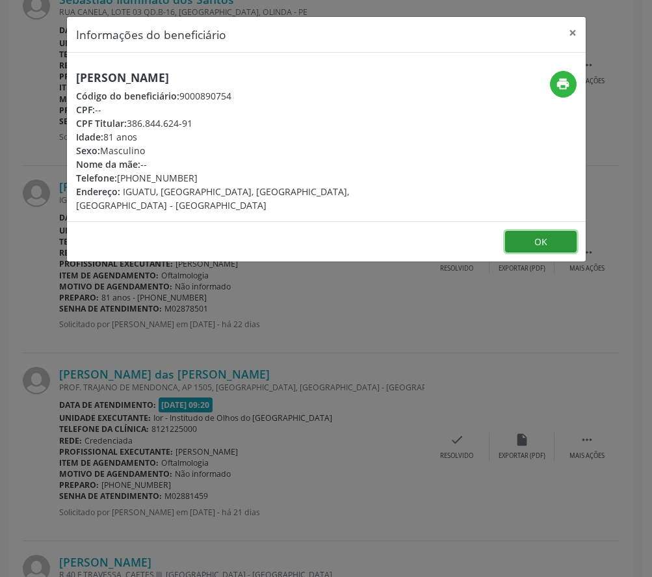
click at [549, 231] on button "OK" at bounding box center [541, 242] width 72 height 22
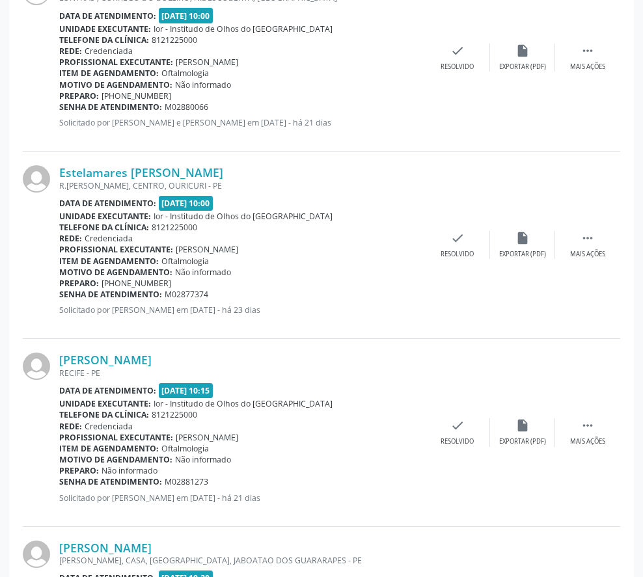
scroll to position [1756, 0]
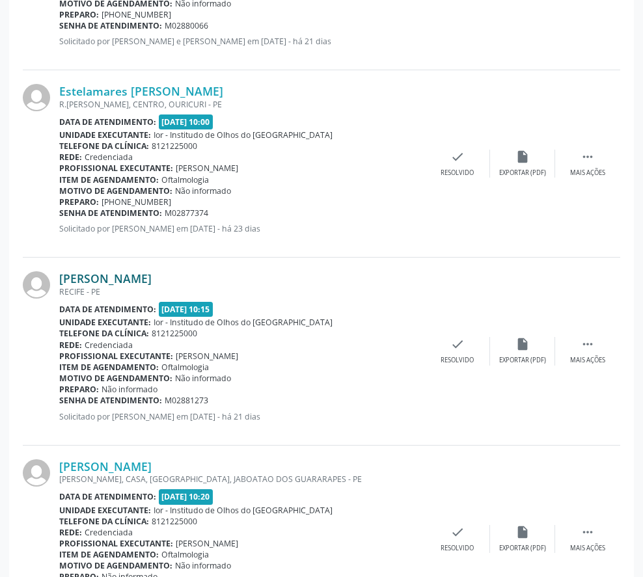
click at [141, 274] on link "[PERSON_NAME]" at bounding box center [105, 278] width 92 height 14
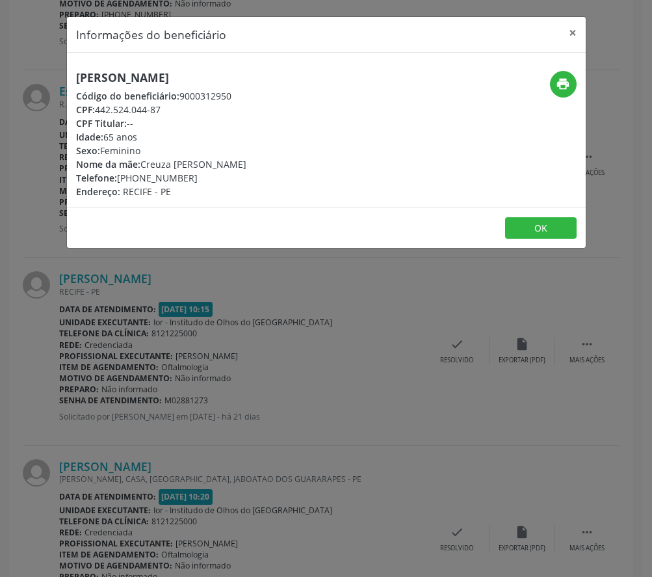
drag, startPoint x: 98, startPoint y: 113, endPoint x: 163, endPoint y: 113, distance: 65.7
click at [163, 113] on div "CPF: 442.524.044-87" at bounding box center [161, 110] width 170 height 14
click at [161, 138] on div "Idade: 65 anos" at bounding box center [161, 137] width 170 height 14
drag, startPoint x: 164, startPoint y: 111, endPoint x: 98, endPoint y: 113, distance: 65.7
click at [98, 113] on div "CPF: 442.524.044-87" at bounding box center [161, 110] width 170 height 14
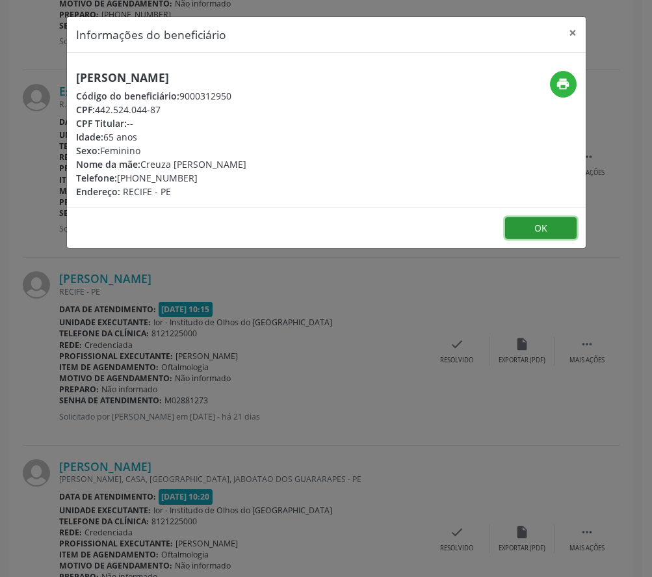
click at [552, 228] on button "OK" at bounding box center [541, 228] width 72 height 22
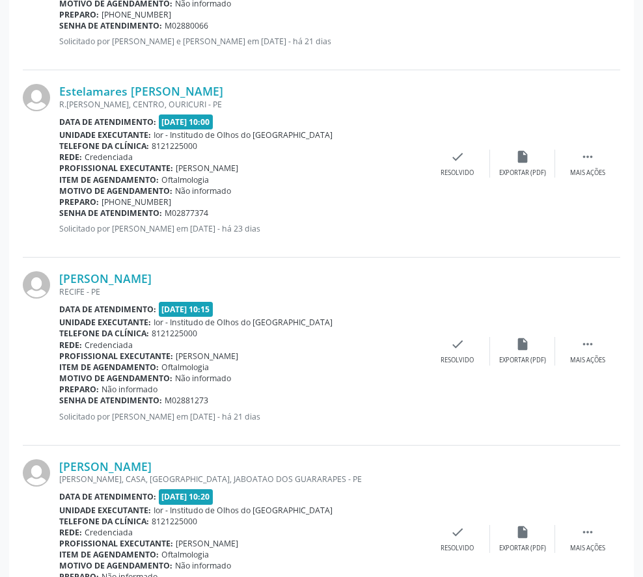
drag, startPoint x: 164, startPoint y: 402, endPoint x: 223, endPoint y: 401, distance: 59.2
click at [222, 402] on div "Senha de atendimento: M02881273" at bounding box center [242, 400] width 366 height 11
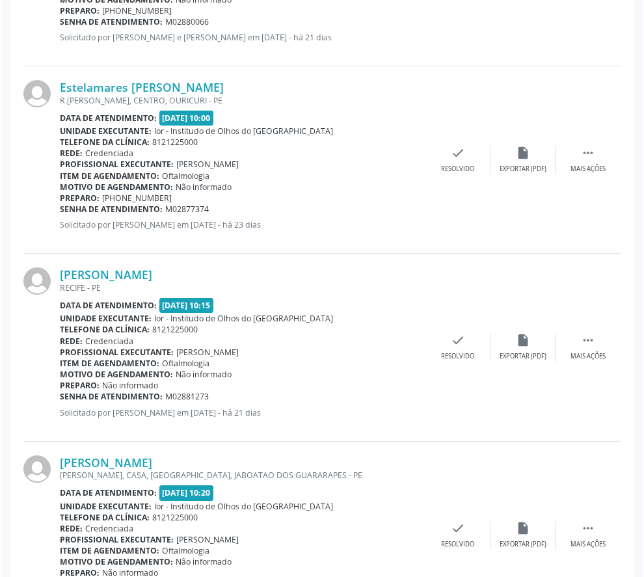
scroll to position [2016, 0]
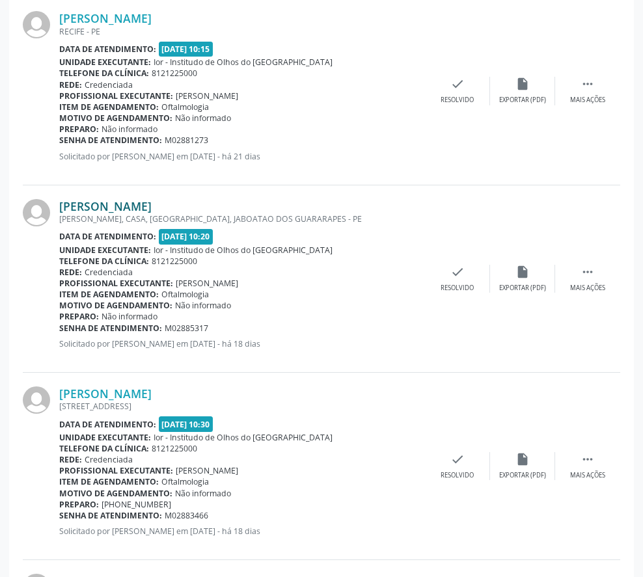
click at [116, 205] on link "[PERSON_NAME]" at bounding box center [105, 206] width 92 height 14
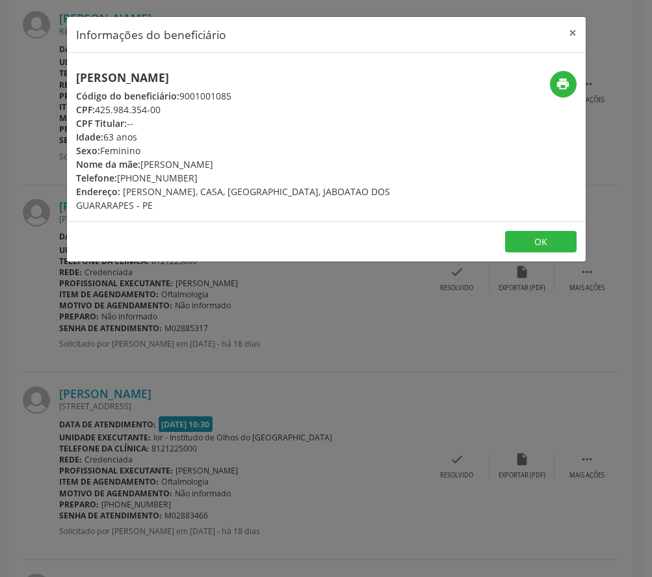
drag, startPoint x: 98, startPoint y: 109, endPoint x: 163, endPoint y: 111, distance: 65.1
click at [163, 111] on div "CPF: 425.984.354-00" at bounding box center [240, 110] width 328 height 14
click at [522, 237] on button "OK" at bounding box center [541, 242] width 72 height 22
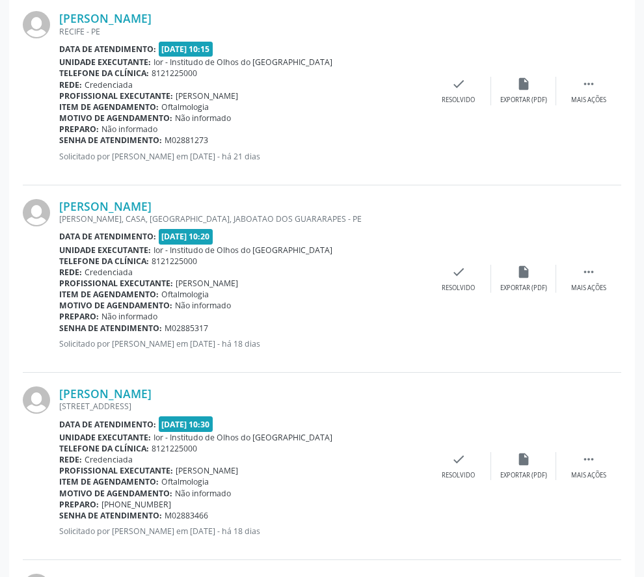
click at [351, 44] on div "Data de atendimento: [DATE] 10:15" at bounding box center [242, 49] width 367 height 15
drag, startPoint x: 164, startPoint y: 331, endPoint x: 212, endPoint y: 330, distance: 48.2
click at [212, 330] on div "Senha de atendimento: M02885317" at bounding box center [242, 328] width 367 height 11
click at [118, 393] on link "[PERSON_NAME]" at bounding box center [105, 393] width 92 height 14
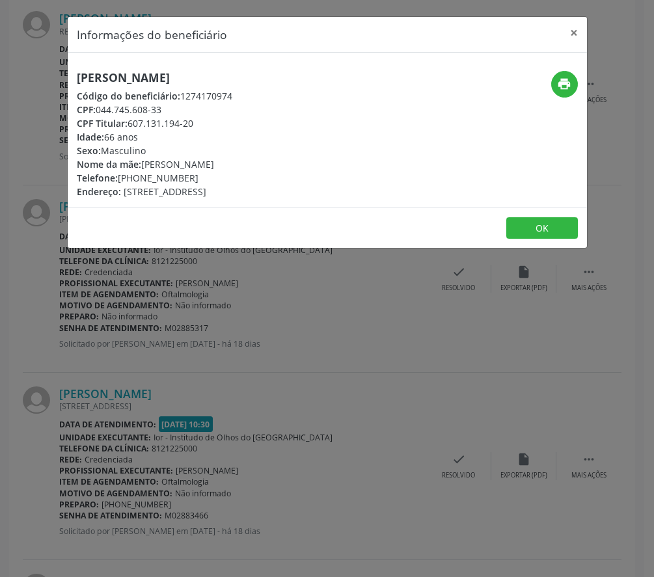
drag, startPoint x: 103, startPoint y: 112, endPoint x: 176, endPoint y: 107, distance: 73.0
click at [176, 107] on div "CPF: 044.745.608-33" at bounding box center [154, 110] width 155 height 14
click at [574, 29] on button "×" at bounding box center [574, 33] width 26 height 32
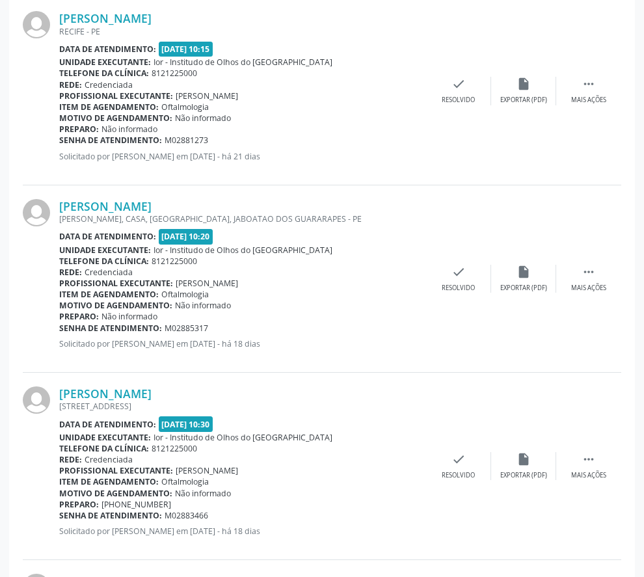
drag, startPoint x: 165, startPoint y: 515, endPoint x: 223, endPoint y: 516, distance: 58.6
click at [223, 516] on div "Senha de atendimento: M02883466" at bounding box center [242, 515] width 367 height 11
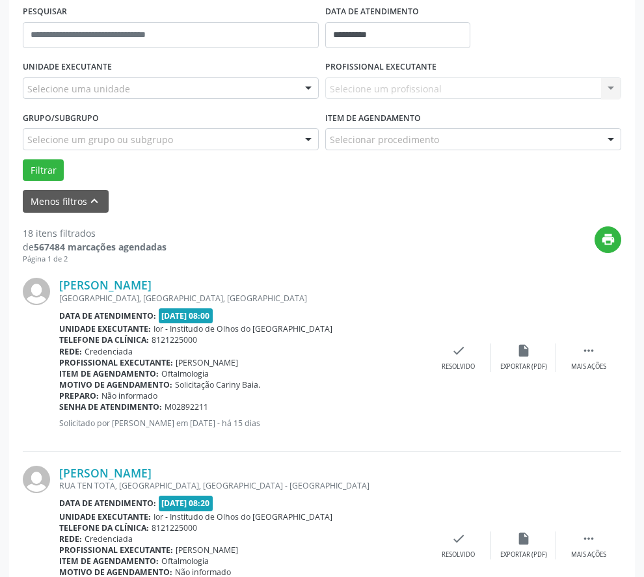
scroll to position [0, 0]
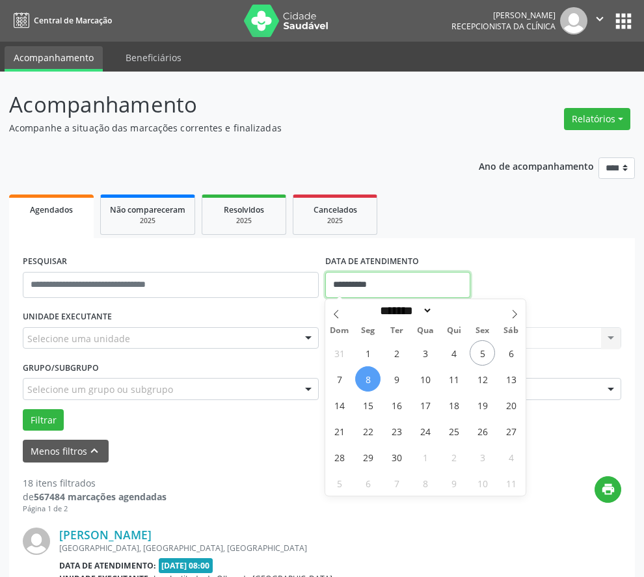
click at [366, 284] on input "**********" at bounding box center [397, 285] width 145 height 26
click at [399, 401] on span "16" at bounding box center [396, 404] width 25 height 25
type input "**********"
click at [399, 401] on span "16" at bounding box center [396, 404] width 25 height 25
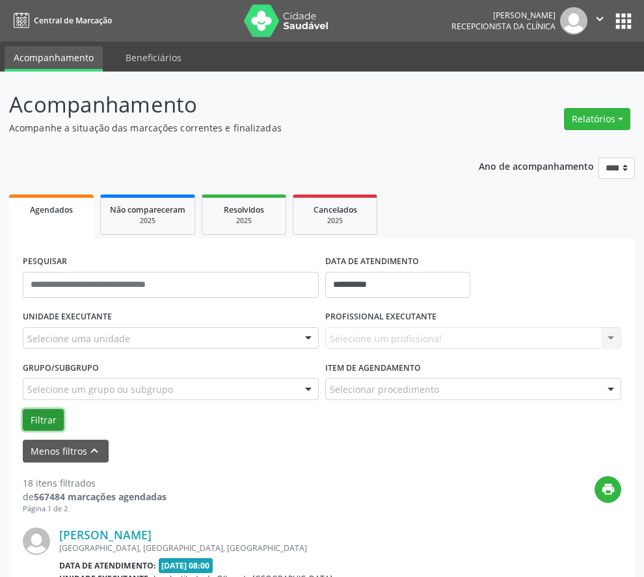
click at [49, 423] on button "Filtrar" at bounding box center [43, 420] width 41 height 22
click at [593, 18] on icon "" at bounding box center [600, 19] width 14 height 14
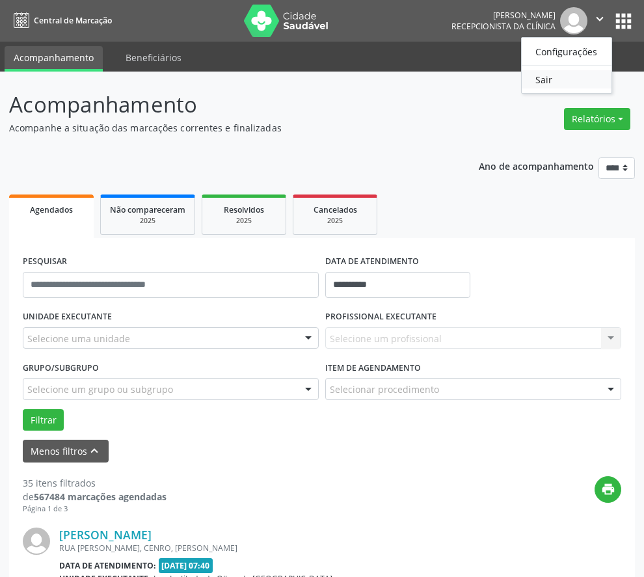
click at [572, 78] on link "Sair" at bounding box center [567, 79] width 90 height 18
